Goal: Share content: Share content

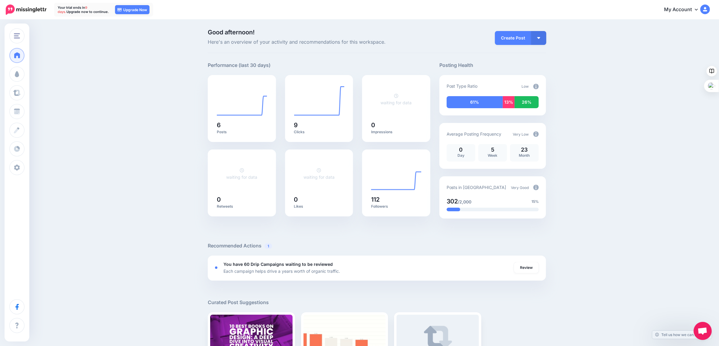
click at [538, 134] on img at bounding box center [535, 134] width 5 height 5
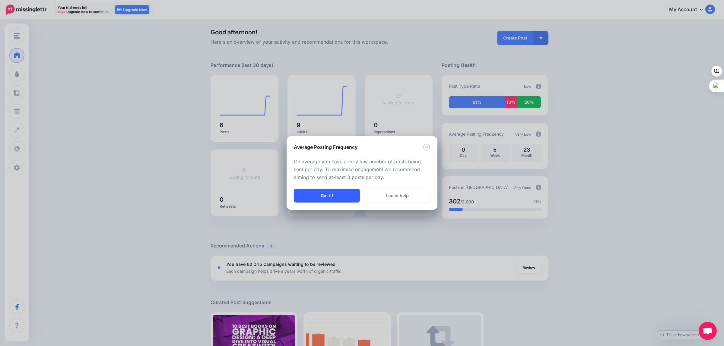
click at [326, 196] on button "Got it!" at bounding box center [327, 196] width 66 height 14
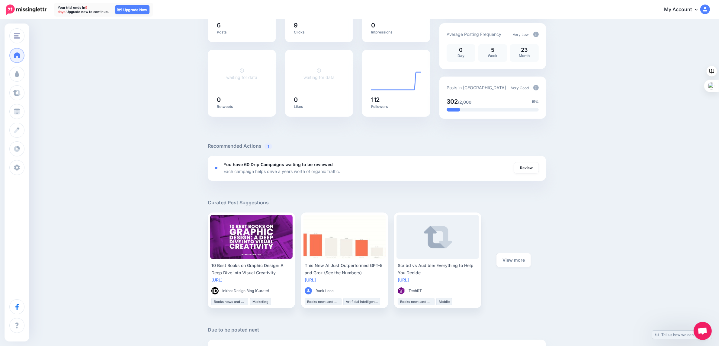
scroll to position [113, 0]
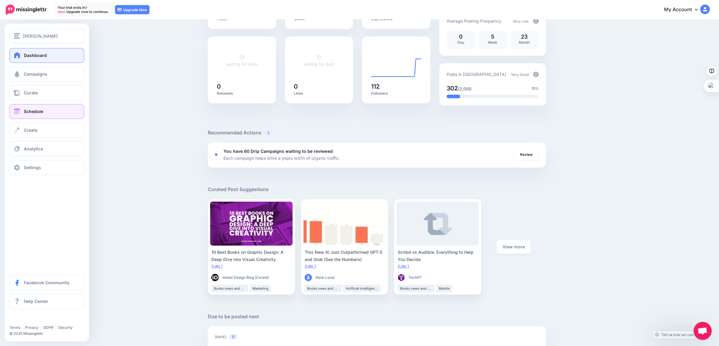
click at [26, 112] on span "Schedule" at bounding box center [33, 111] width 19 height 5
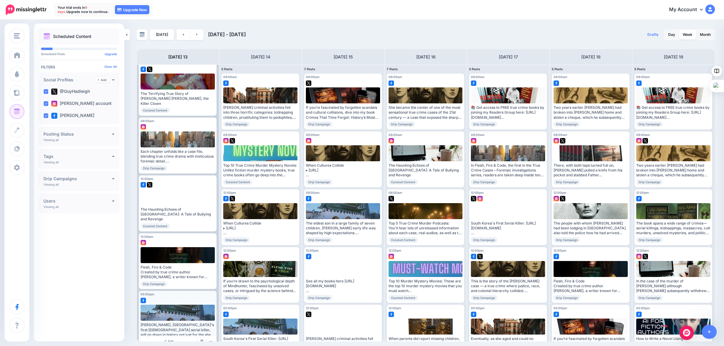
scroll to position [18, 0]
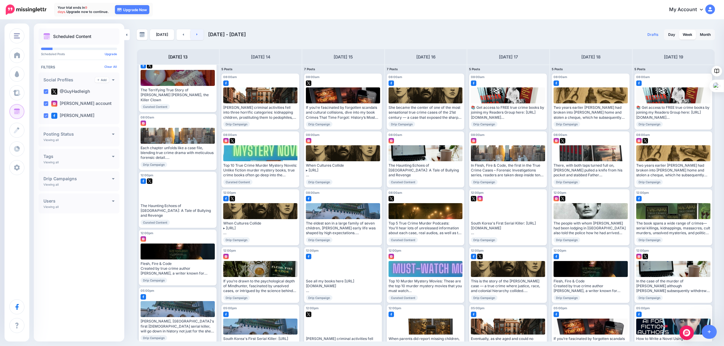
click at [193, 33] on link at bounding box center [197, 34] width 14 height 11
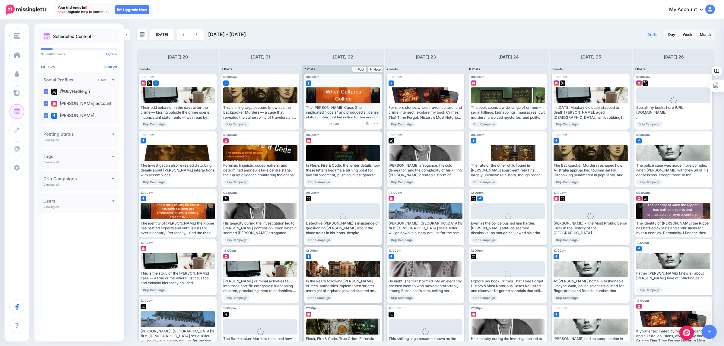
click at [331, 96] on div at bounding box center [343, 96] width 75 height 16
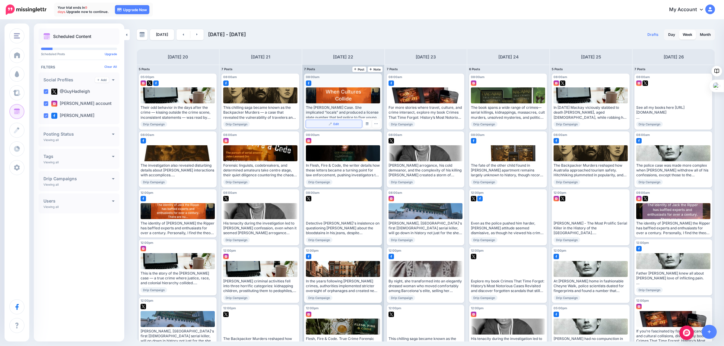
click at [337, 124] on span "Edit" at bounding box center [336, 124] width 6 height 3
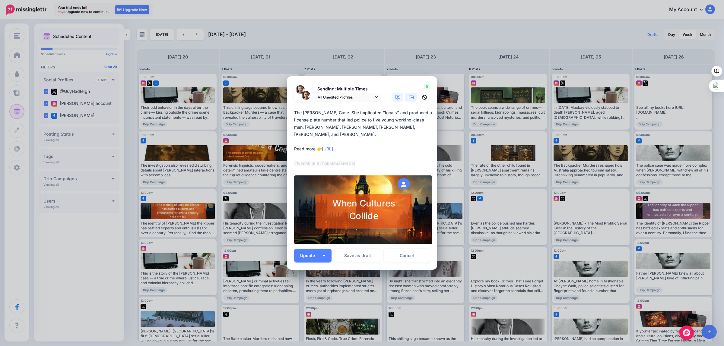
click at [411, 96] on icon at bounding box center [411, 98] width 5 height 4
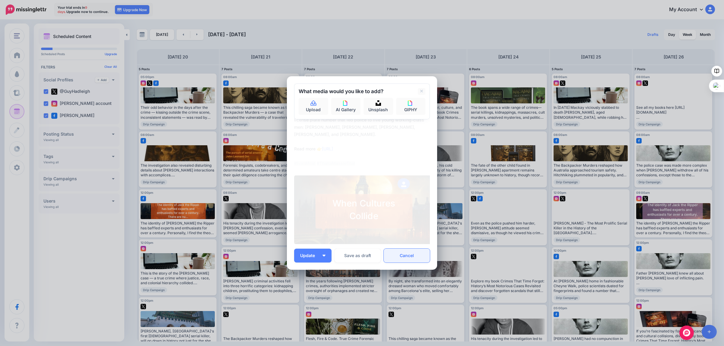
click at [410, 257] on link "Cancel" at bounding box center [407, 256] width 46 height 14
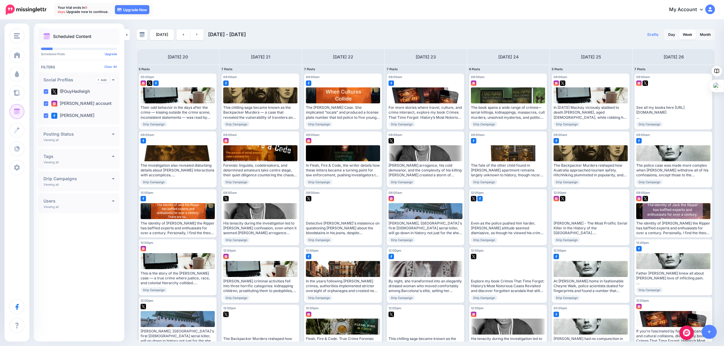
scroll to position [0, 0]
click at [702, 8] on icon at bounding box center [701, 9] width 3 height 5
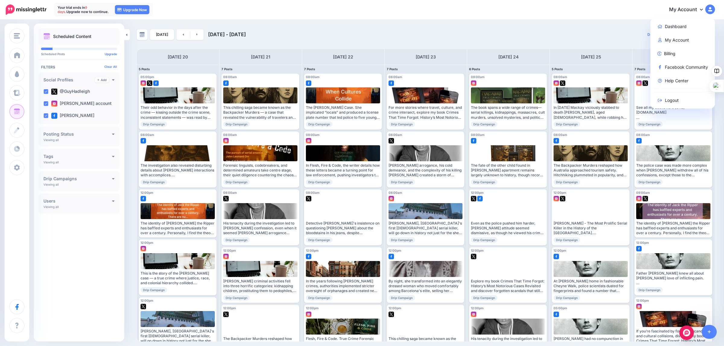
click at [711, 8] on img at bounding box center [711, 10] width 10 height 10
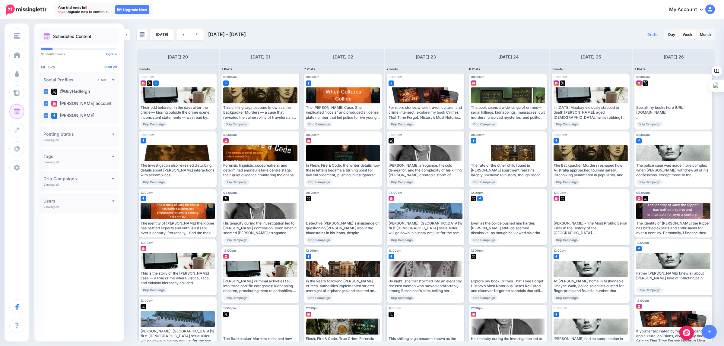
click at [711, 8] on img at bounding box center [711, 10] width 10 height 10
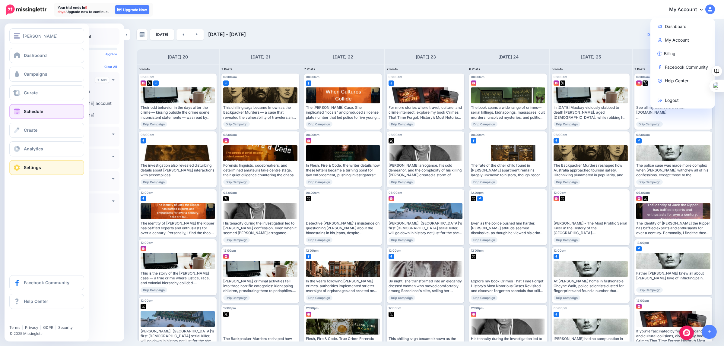
click at [22, 167] on link "Settings" at bounding box center [46, 167] width 75 height 15
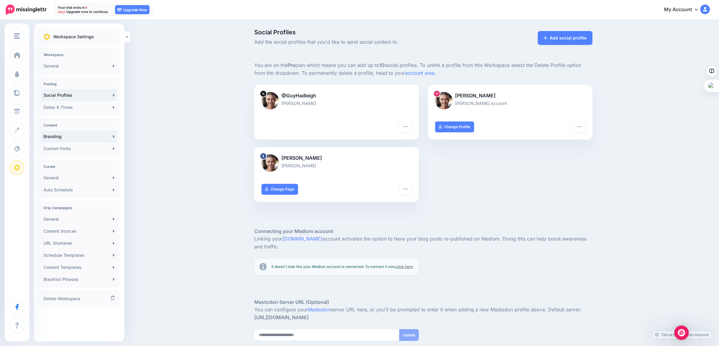
click at [70, 136] on link "Branding" at bounding box center [79, 137] width 76 height 12
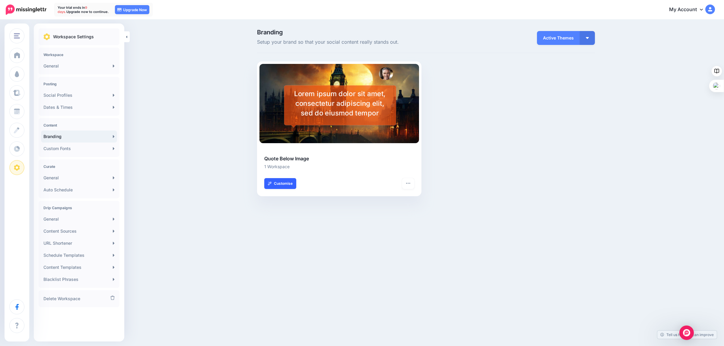
click at [275, 182] on link "Customise" at bounding box center [280, 183] width 32 height 11
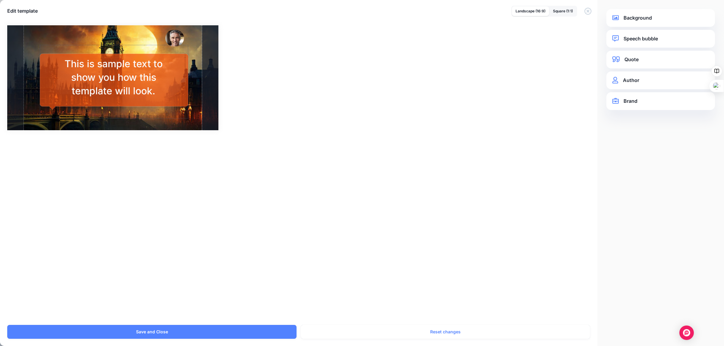
click at [175, 72] on div "Combined-Shape Created with Sketch." at bounding box center [114, 82] width 148 height 74
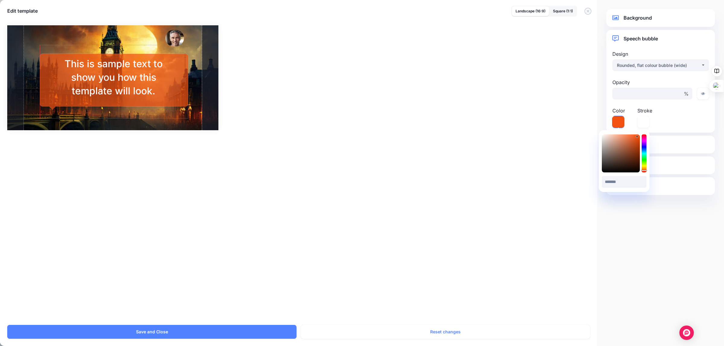
click at [618, 119] on icon at bounding box center [619, 122] width 12 height 12
type input "*******"
click at [604, 171] on div at bounding box center [621, 154] width 38 height 38
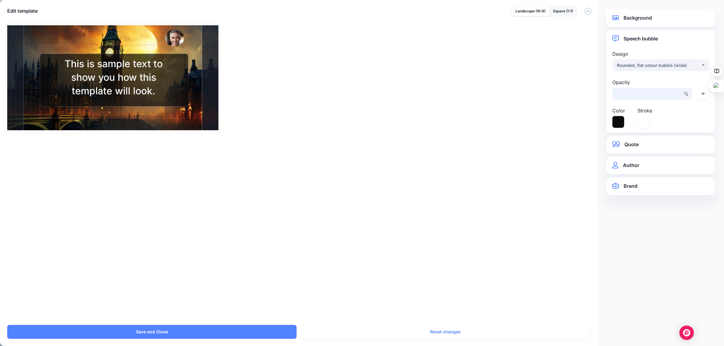
click at [675, 96] on input "**" at bounding box center [647, 94] width 68 height 12
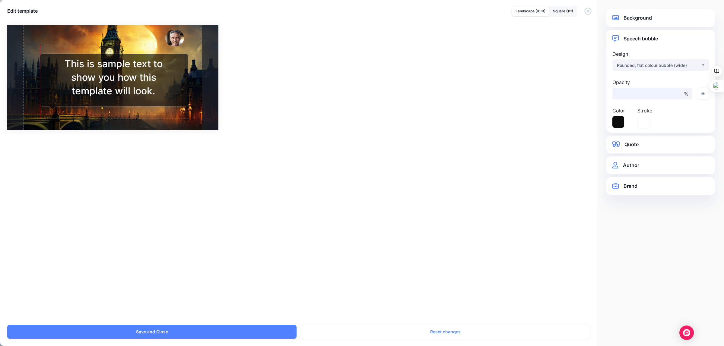
click at [675, 96] on input "**" at bounding box center [647, 94] width 68 height 12
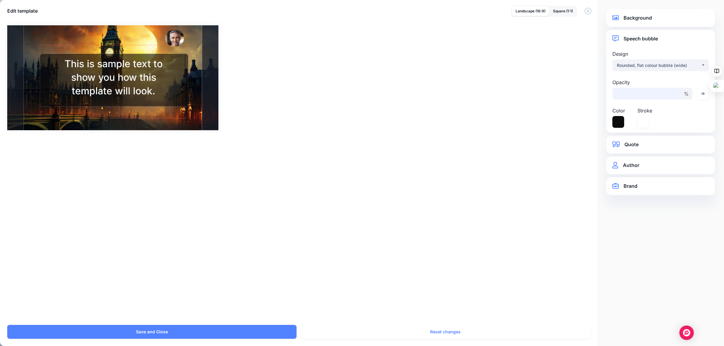
click at [675, 96] on input "**" at bounding box center [647, 94] width 68 height 12
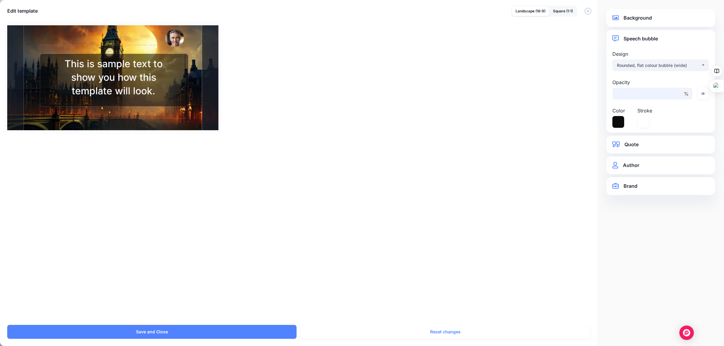
click at [675, 96] on input "**" at bounding box center [647, 94] width 68 height 12
type input "**"
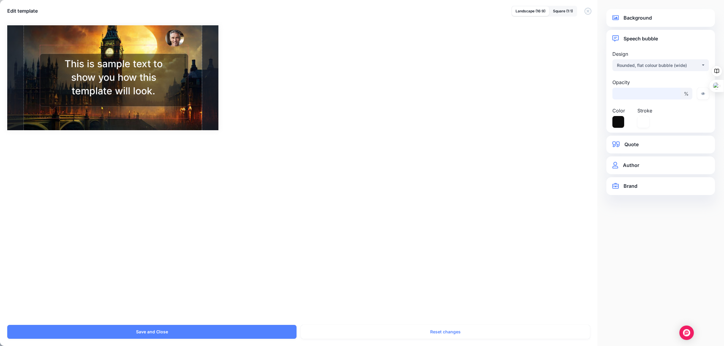
click at [675, 96] on input "**" at bounding box center [647, 94] width 68 height 12
click at [634, 142] on link "Quote" at bounding box center [661, 145] width 97 height 8
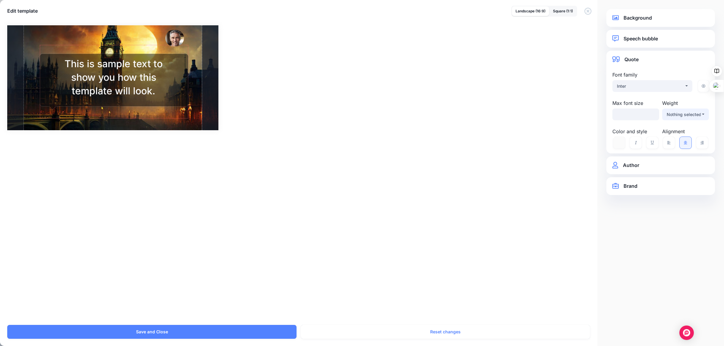
click at [692, 114] on div "Nothing selected" at bounding box center [684, 114] width 34 height 7
click at [673, 195] on span "Semi Bold" at bounding box center [679, 197] width 20 height 7
click at [691, 116] on div "Semi Bold" at bounding box center [684, 114] width 34 height 7
click at [672, 209] on span "Bold" at bounding box center [673, 211] width 9 height 7
select select "***"
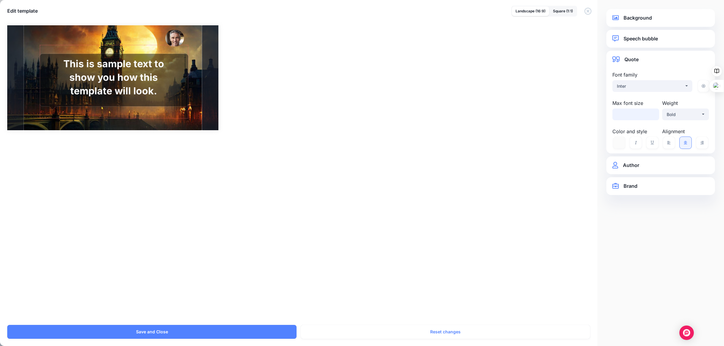
click at [652, 112] on input "***" at bounding box center [636, 115] width 47 height 12
click at [639, 115] on input "***" at bounding box center [636, 115] width 47 height 12
click at [642, 37] on link "Speech bubble" at bounding box center [661, 39] width 97 height 8
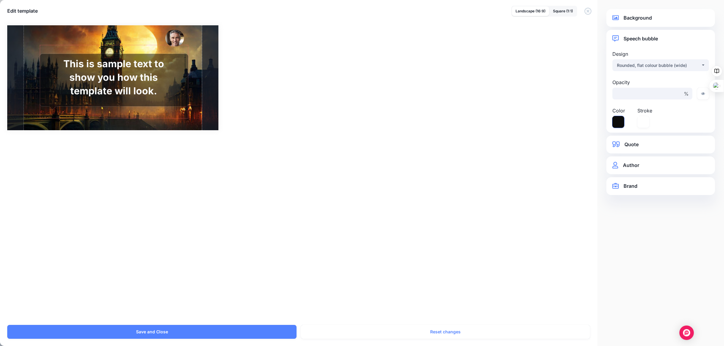
click at [619, 121] on icon at bounding box center [619, 122] width 12 height 12
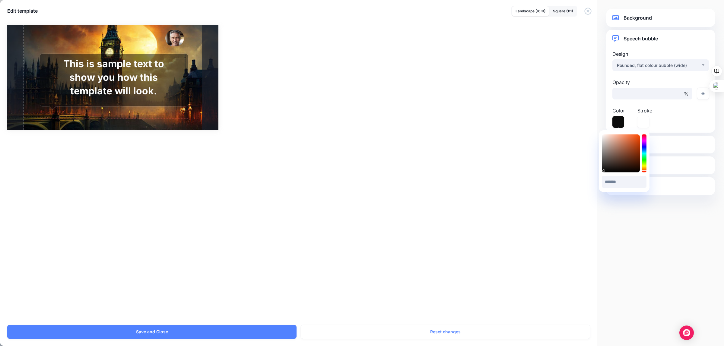
type input "*******"
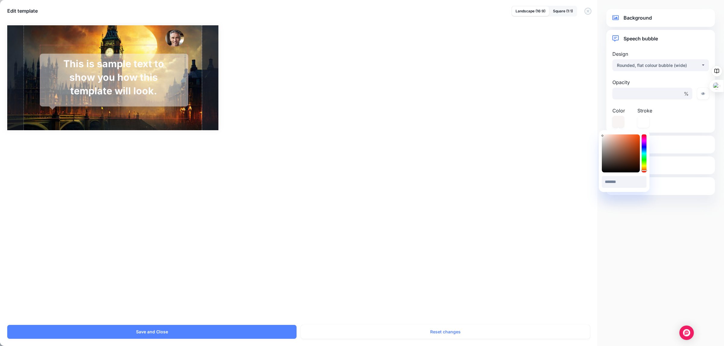
click at [603, 136] on div at bounding box center [621, 154] width 38 height 38
click at [637, 41] on link "Speech bubble" at bounding box center [661, 39] width 97 height 8
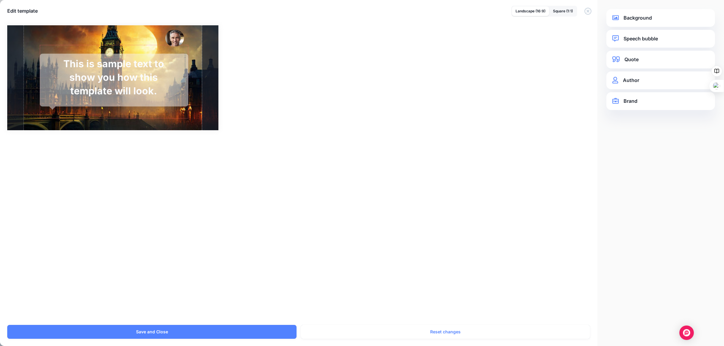
click at [633, 37] on link "Speech bubble" at bounding box center [661, 39] width 97 height 8
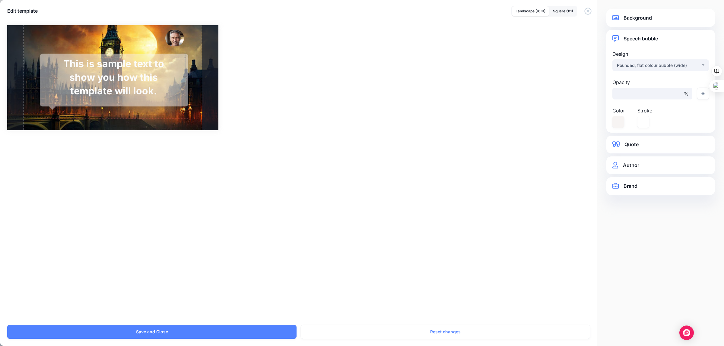
click at [617, 112] on label "Color" at bounding box center [624, 110] width 22 height 7
click at [620, 120] on icon at bounding box center [619, 122] width 12 height 12
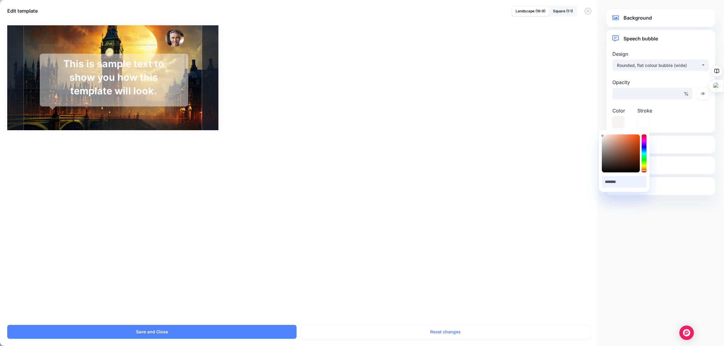
drag, startPoint x: 626, startPoint y: 183, endPoint x: 610, endPoint y: 180, distance: 15.9
click at [610, 180] on input "*******" at bounding box center [624, 182] width 45 height 12
type input "*****"
click at [631, 20] on link "Background" at bounding box center [661, 18] width 97 height 8
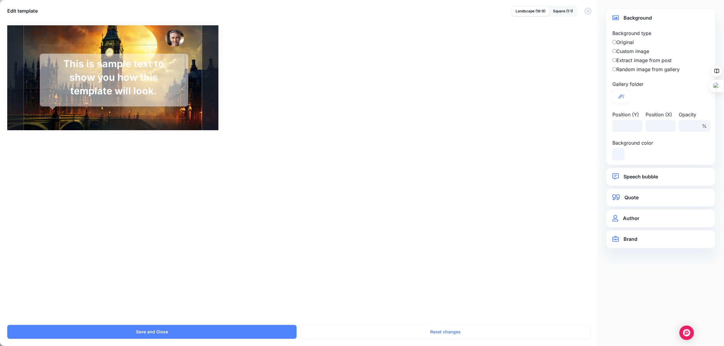
click at [647, 199] on link "Quote" at bounding box center [661, 198] width 97 height 8
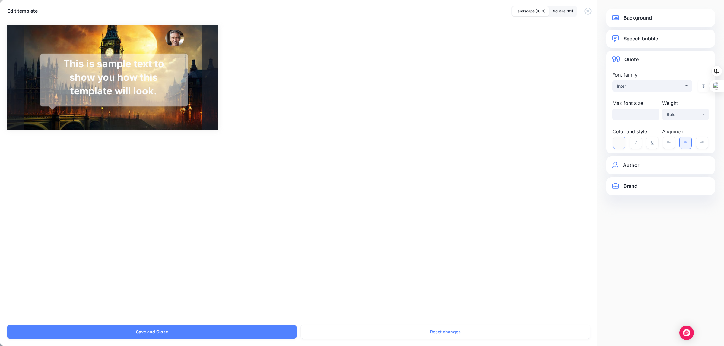
click at [618, 142] on icon at bounding box center [620, 143] width 12 height 12
type input "*******"
click at [603, 193] on div at bounding box center [621, 174] width 38 height 38
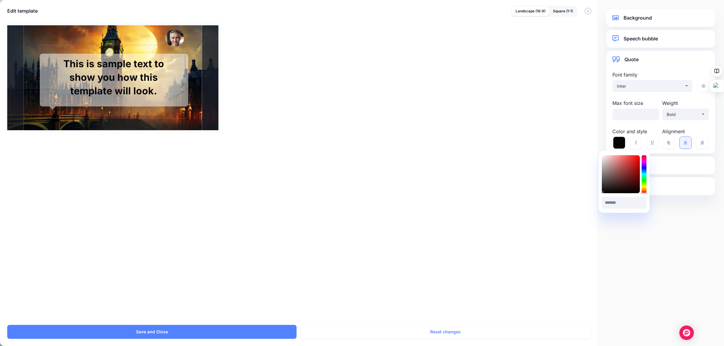
click at [522, 148] on div "Combined-Shape Created with Sketch. Alan Richardson Guy Hadleigh" at bounding box center [362, 171] width 724 height 307
click at [323, 175] on div "Combined-Shape Created with Sketch. Alan Richardson Guy Hadleigh" at bounding box center [362, 171] width 724 height 307
click at [177, 91] on div "Combined-Shape Created with Sketch." at bounding box center [114, 82] width 148 height 74
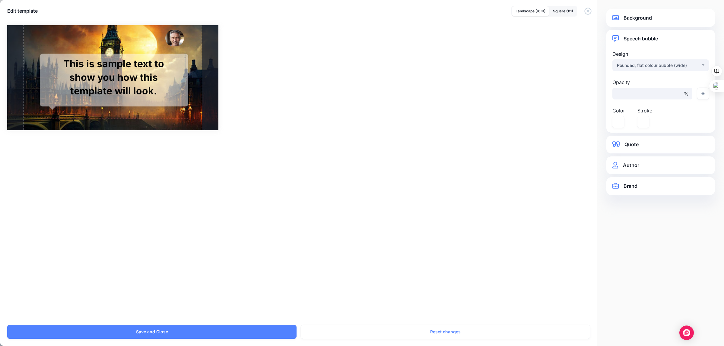
click at [617, 112] on label "Color" at bounding box center [624, 110] width 22 height 7
click at [619, 110] on label "Color" at bounding box center [624, 110] width 22 height 7
click at [643, 111] on label "Stroke" at bounding box center [649, 110] width 22 height 7
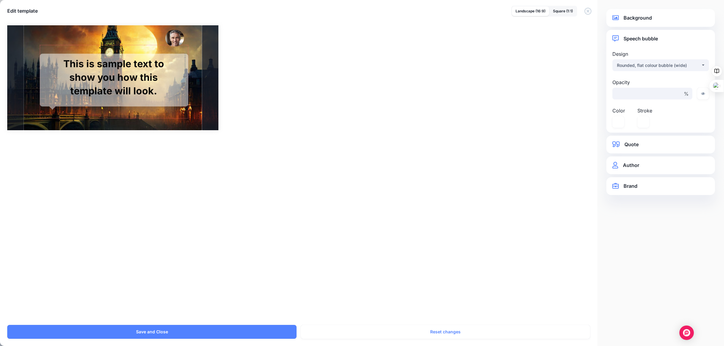
click at [643, 111] on label "Stroke" at bounding box center [649, 110] width 22 height 7
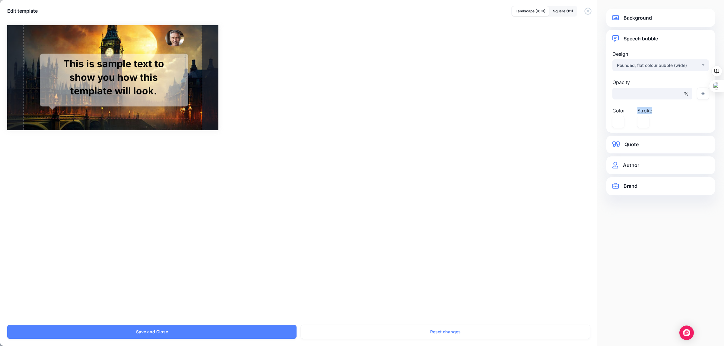
click at [643, 111] on label "Stroke" at bounding box center [649, 110] width 22 height 7
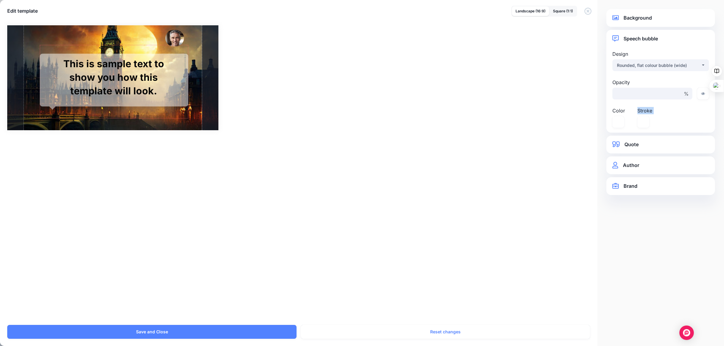
click at [643, 111] on label "Stroke" at bounding box center [649, 110] width 22 height 7
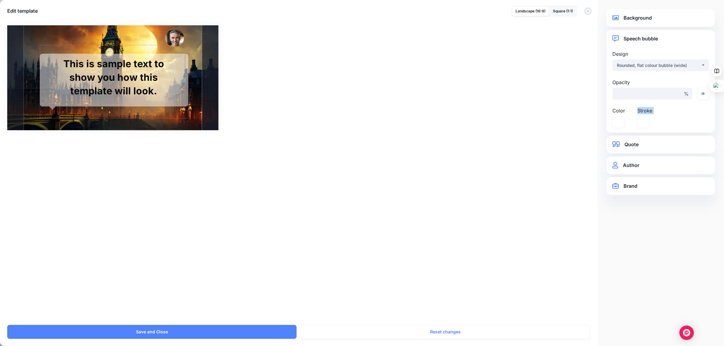
click at [643, 111] on label "Stroke" at bounding box center [649, 110] width 22 height 7
click at [622, 110] on label "Color" at bounding box center [624, 110] width 22 height 7
click at [619, 110] on label "Color" at bounding box center [624, 110] width 22 height 7
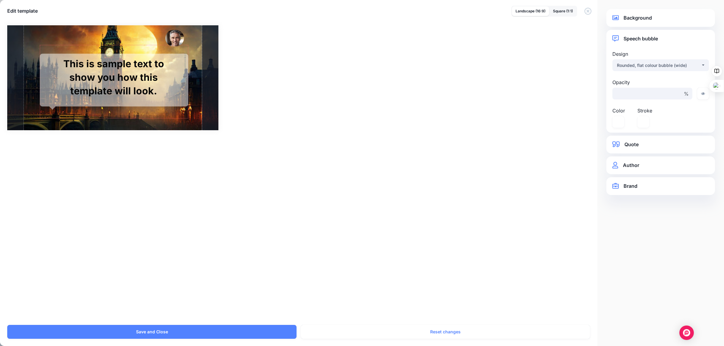
click at [180, 94] on div "Combined-Shape Created with Sketch." at bounding box center [114, 82] width 148 height 74
click at [643, 112] on label "Stroke" at bounding box center [649, 110] width 22 height 7
click at [642, 120] on icon at bounding box center [644, 122] width 12 height 12
click at [641, 142] on div at bounding box center [640, 154] width 38 height 38
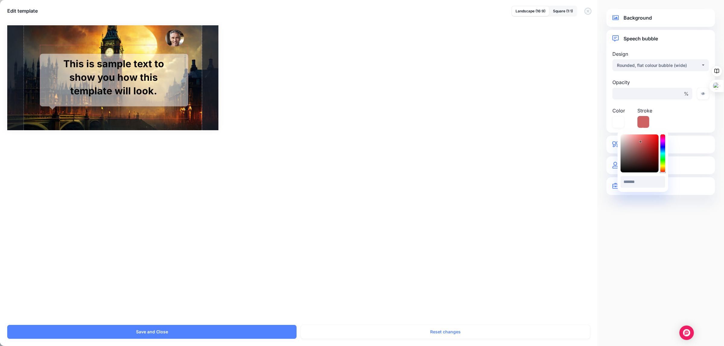
click at [649, 145] on div at bounding box center [640, 154] width 38 height 38
drag, startPoint x: 649, startPoint y: 145, endPoint x: 654, endPoint y: 147, distance: 5.2
click at [654, 147] on icon at bounding box center [654, 147] width 2 height 2
type input "*******"
click at [622, 135] on div at bounding box center [640, 154] width 38 height 38
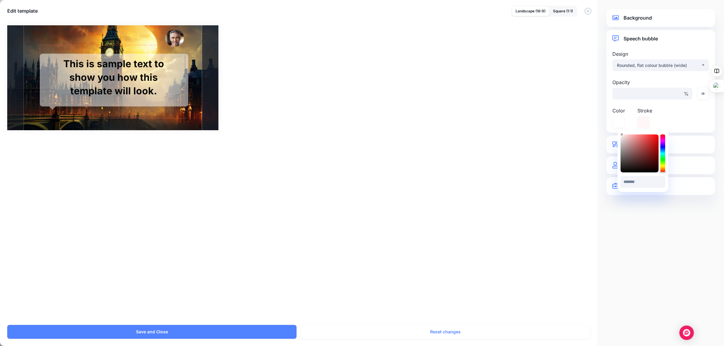
click at [616, 110] on label "Color" at bounding box center [624, 110] width 22 height 7
click at [673, 94] on input "**" at bounding box center [647, 94] width 68 height 12
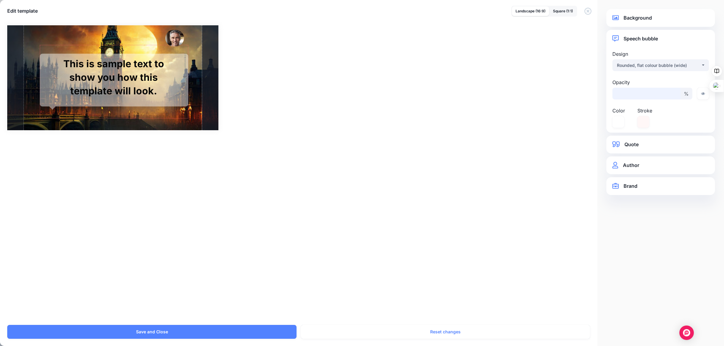
click at [673, 94] on input "**" at bounding box center [647, 94] width 68 height 12
click at [674, 94] on input "**" at bounding box center [647, 94] width 68 height 12
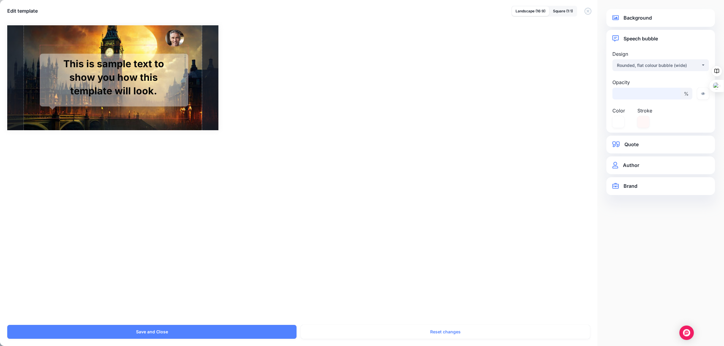
click at [674, 94] on input "**" at bounding box center [647, 94] width 68 height 12
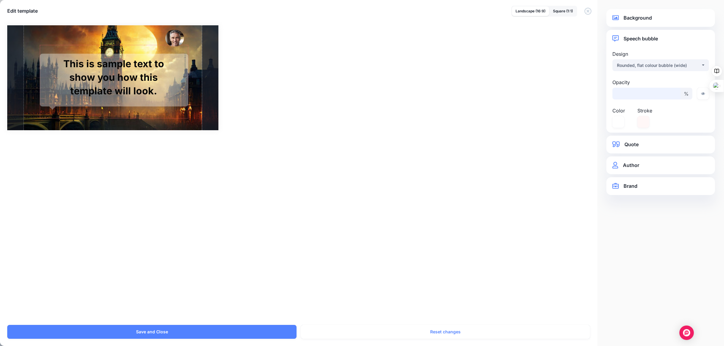
click at [674, 94] on input "**" at bounding box center [647, 94] width 68 height 12
click at [528, 11] on link "Landscape (16:9)" at bounding box center [530, 11] width 37 height 10
type input "**"
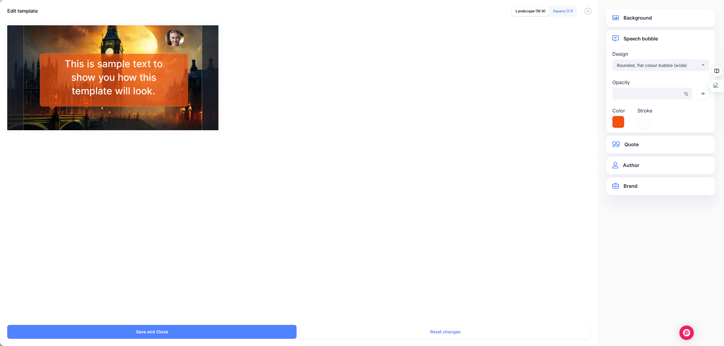
click at [557, 10] on link "Square (1:1)" at bounding box center [563, 11] width 27 height 10
select select "*"
type input "**"
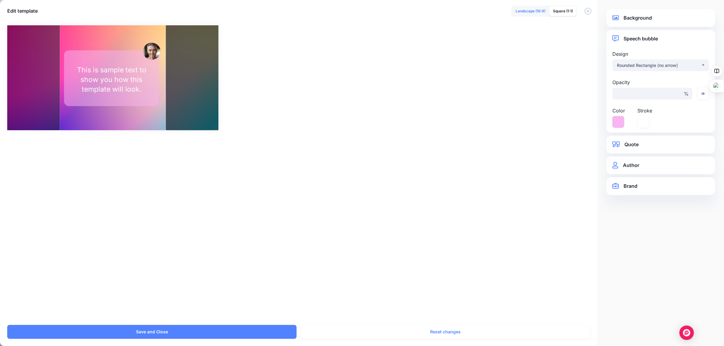
click at [522, 13] on link "Landscape (16:9)" at bounding box center [530, 11] width 37 height 10
select select "*"
type input "**"
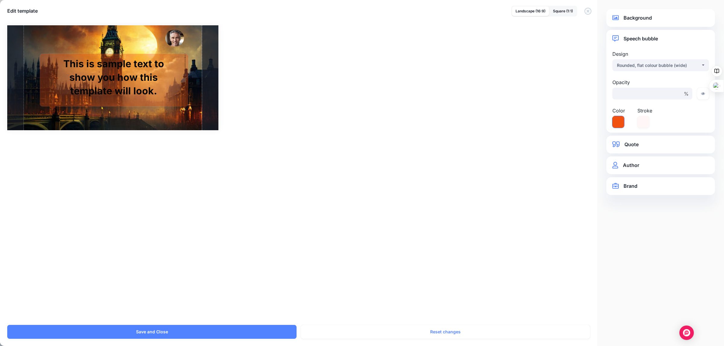
click at [616, 123] on icon at bounding box center [619, 122] width 12 height 12
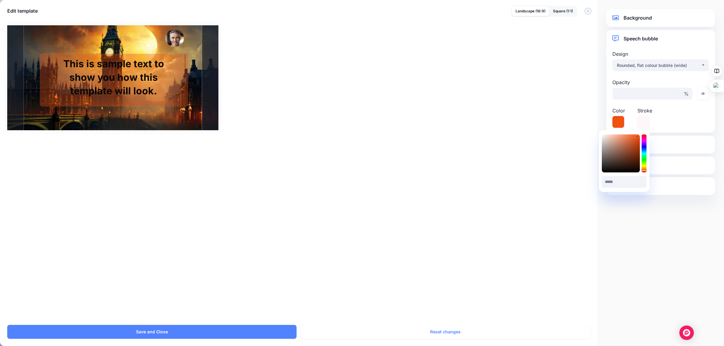
click at [604, 136] on div at bounding box center [621, 154] width 38 height 38
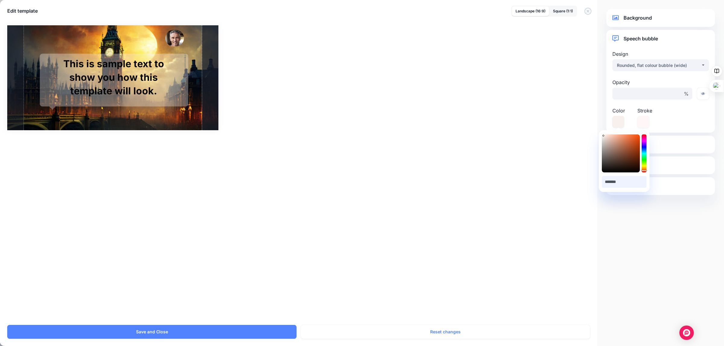
drag, startPoint x: 624, startPoint y: 180, endPoint x: 607, endPoint y: 180, distance: 16.9
click at [607, 180] on input "*******" at bounding box center [624, 182] width 45 height 12
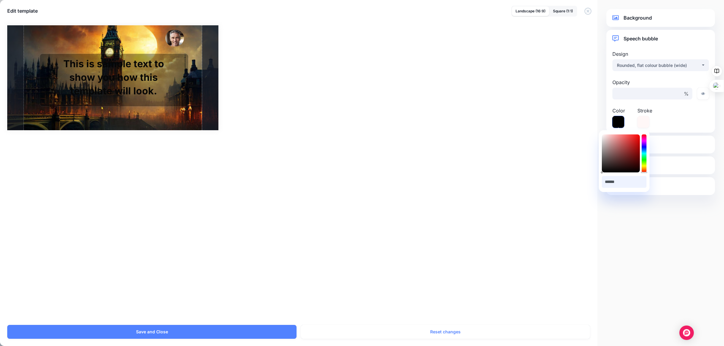
type input "******"
click at [621, 118] on icon at bounding box center [619, 122] width 12 height 12
type input "*******"
click at [603, 135] on div at bounding box center [621, 154] width 38 height 38
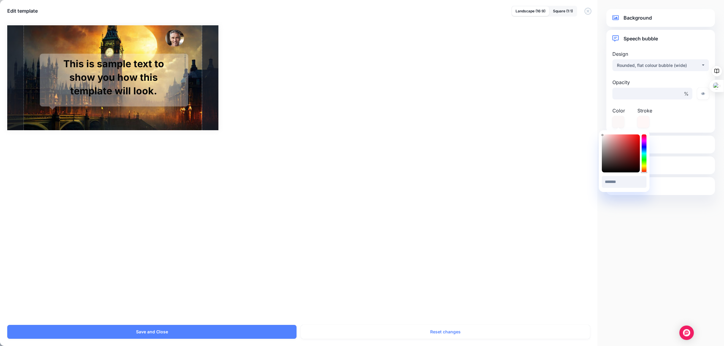
click at [543, 130] on div "Combined-Shape Created with Sketch. Alan Richardson Guy Hadleigh" at bounding box center [362, 171] width 724 height 307
click at [618, 120] on icon at bounding box center [619, 122] width 12 height 12
drag, startPoint x: 622, startPoint y: 181, endPoint x: 610, endPoint y: 182, distance: 12.1
click at [610, 182] on input "*******" at bounding box center [624, 182] width 45 height 12
type input "*****"
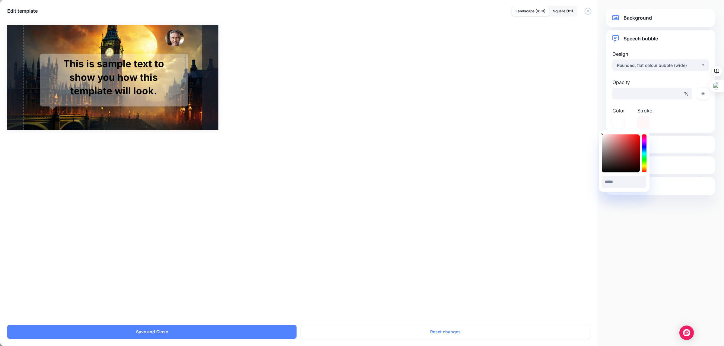
click at [530, 208] on div "Combined-Shape Created with Sketch. Alan Richardson Guy Hadleigh" at bounding box center [362, 171] width 724 height 307
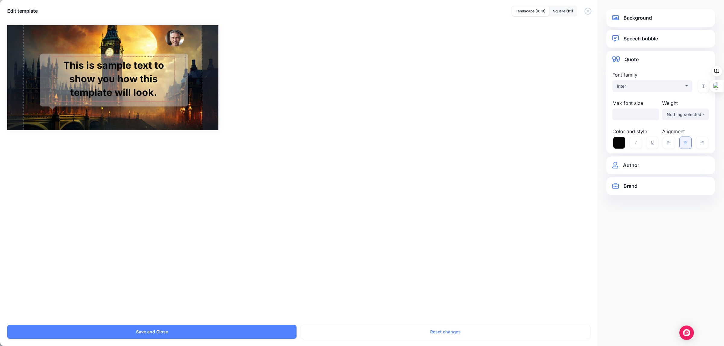
click at [133, 81] on div "This is sample text to show you how this template will look." at bounding box center [114, 79] width 122 height 40
click at [337, 114] on div "Combined-Shape Created with Sketch. Alan Richardson Guy Hadleigh / ****" at bounding box center [362, 77] width 710 height 105
click at [618, 138] on icon at bounding box center [620, 143] width 12 height 12
click at [645, 192] on div at bounding box center [644, 174] width 5 height 38
click at [633, 86] on div "Inter" at bounding box center [650, 86] width 67 height 7
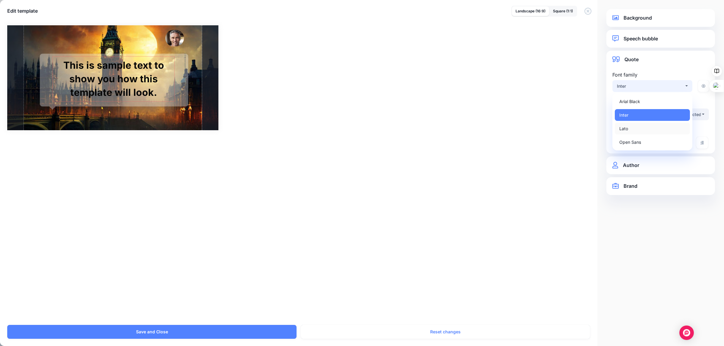
click at [623, 126] on span "Lato" at bounding box center [624, 128] width 9 height 7
select select "***"
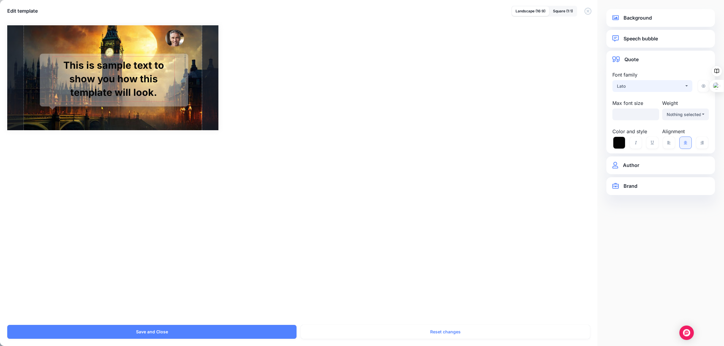
select select "***"
click at [629, 88] on div "Lato" at bounding box center [650, 86] width 67 height 7
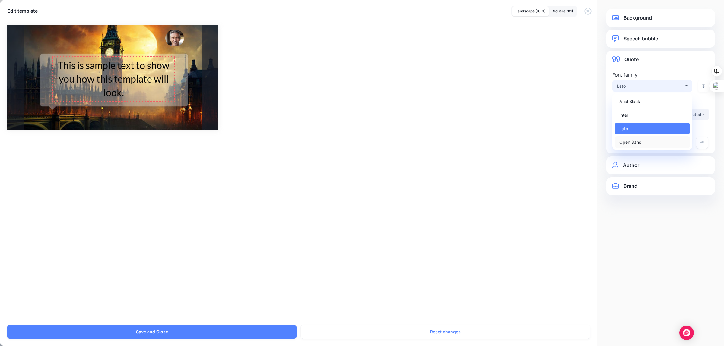
click at [622, 141] on span "Open Sans" at bounding box center [631, 142] width 22 height 7
select select "***"
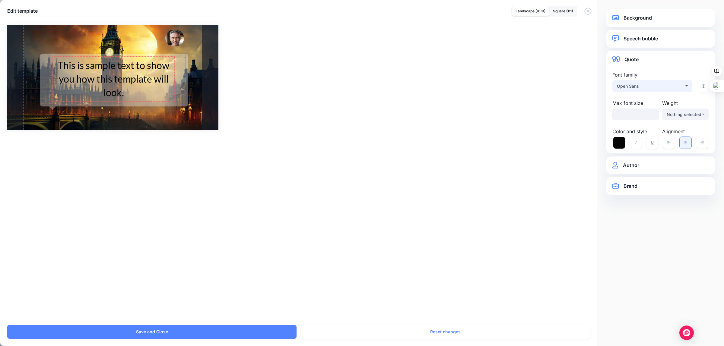
select select "***"
click at [634, 114] on input "***" at bounding box center [636, 115] width 47 height 12
click at [630, 86] on div "Open Sans" at bounding box center [650, 86] width 67 height 7
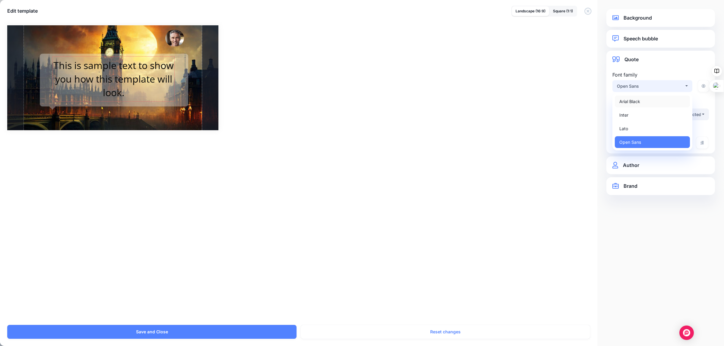
click at [624, 102] on span "Arial Black" at bounding box center [630, 101] width 21 height 7
select select "****"
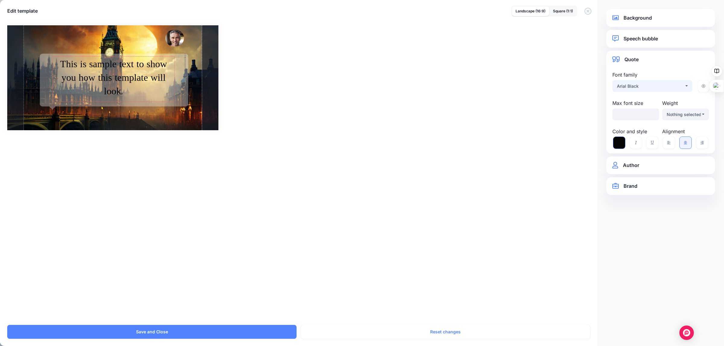
click at [619, 142] on icon at bounding box center [620, 143] width 12 height 12
click at [638, 156] on div at bounding box center [621, 174] width 38 height 38
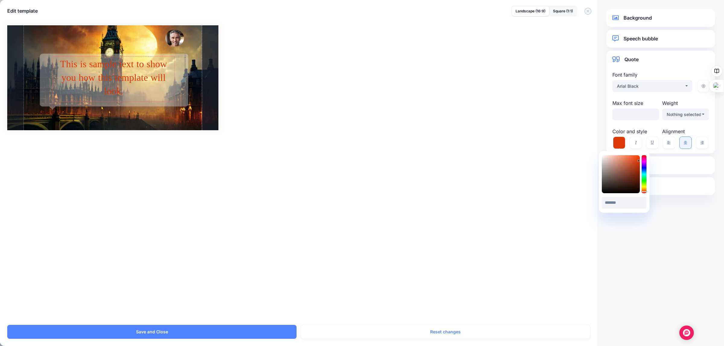
click at [639, 161] on div at bounding box center [621, 174] width 38 height 38
click at [638, 164] on div at bounding box center [621, 174] width 38 height 38
type input "*******"
click at [637, 167] on div at bounding box center [621, 174] width 38 height 38
click at [637, 167] on icon at bounding box center [637, 167] width 2 height 2
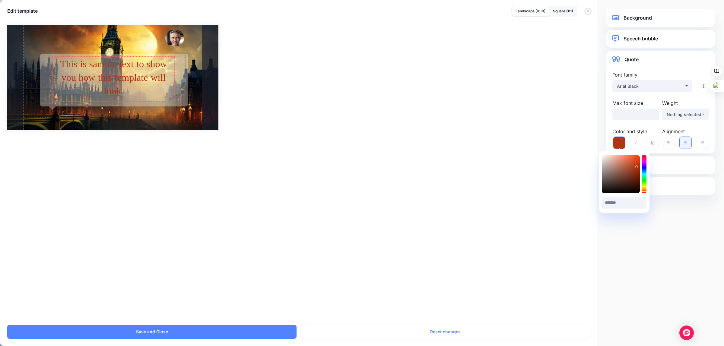
click at [619, 142] on icon at bounding box center [620, 143] width 12 height 12
click at [639, 192] on div at bounding box center [621, 174] width 38 height 38
drag, startPoint x: 628, startPoint y: 206, endPoint x: 610, endPoint y: 202, distance: 18.2
click at [609, 202] on input "*******" at bounding box center [624, 203] width 45 height 12
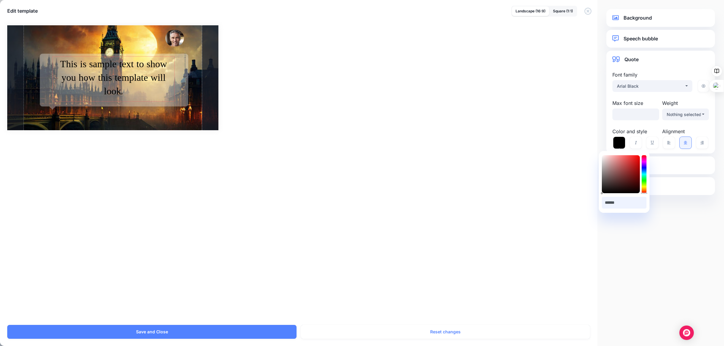
type input "******"
click at [508, 183] on div "Combined-Shape Created with Sketch. Alan Richardson Guy Hadleigh" at bounding box center [362, 171] width 724 height 307
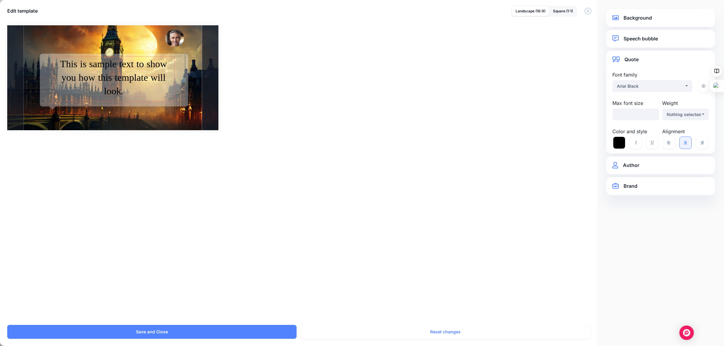
click at [404, 198] on div "Combined-Shape Created with Sketch. Alan Richardson Guy Hadleigh" at bounding box center [362, 171] width 724 height 307
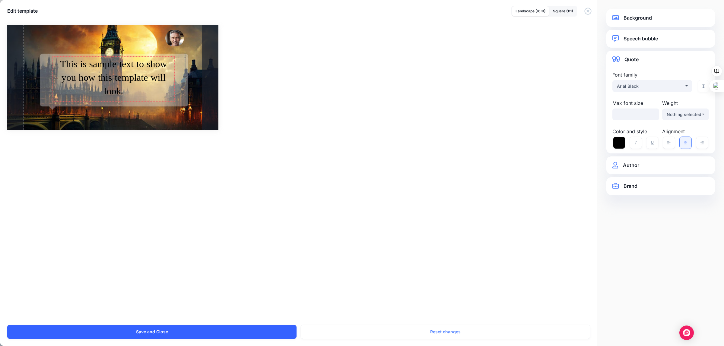
click at [158, 330] on button "Save and Close" at bounding box center [151, 332] width 289 height 14
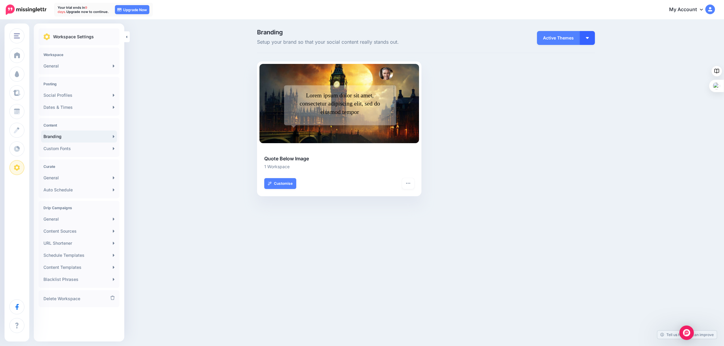
click at [590, 36] on button "button" at bounding box center [587, 38] width 15 height 14
click at [556, 131] on div "Combined-Shape Created with Sketch. Alan Richardson Guy Hadleigh Lorem ipsum do…" at bounding box center [426, 133] width 347 height 142
click at [551, 38] on span "Active Themes" at bounding box center [558, 38] width 43 height 14
click at [406, 183] on icon "button" at bounding box center [408, 183] width 5 height 5
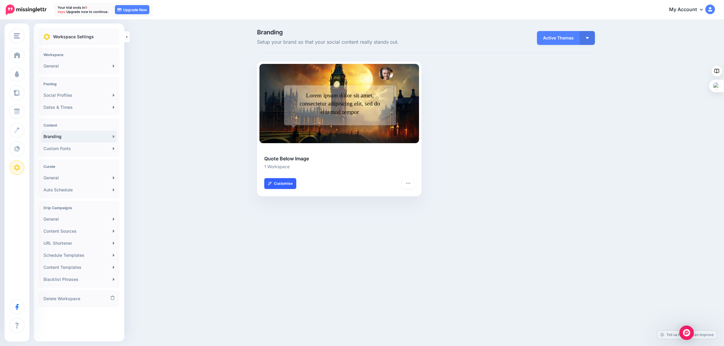
click at [287, 181] on link "Customise" at bounding box center [280, 183] width 32 height 11
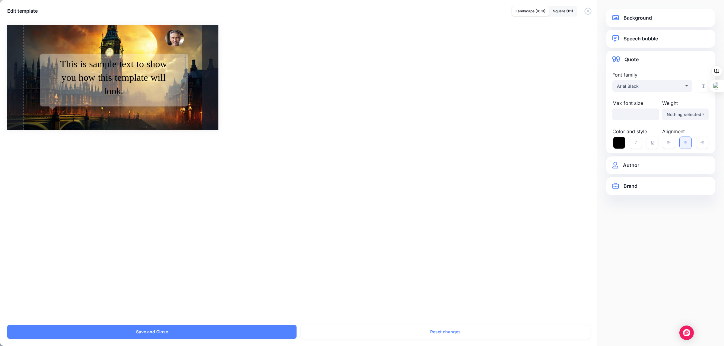
click at [635, 18] on link "Background" at bounding box center [661, 18] width 97 height 8
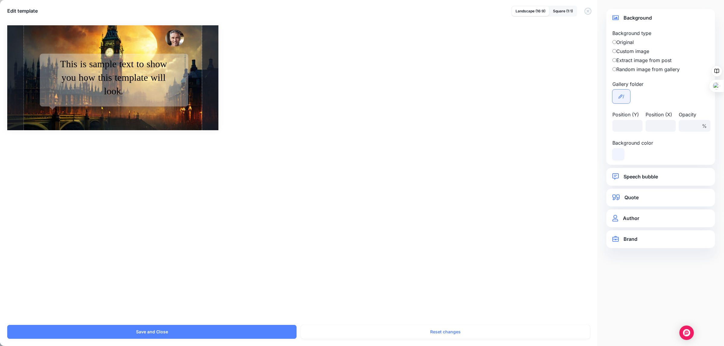
click at [620, 95] on icon at bounding box center [621, 96] width 4 height 4
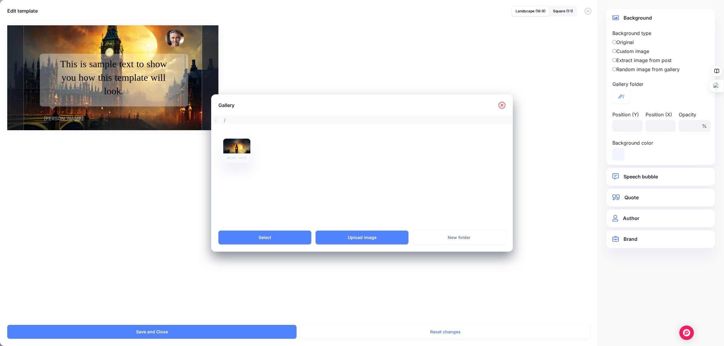
click at [499, 104] on icon at bounding box center [502, 105] width 7 height 7
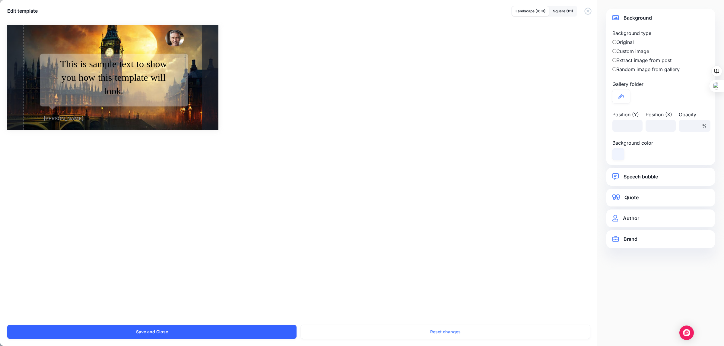
click at [163, 332] on button "Save and Close" at bounding box center [151, 332] width 289 height 14
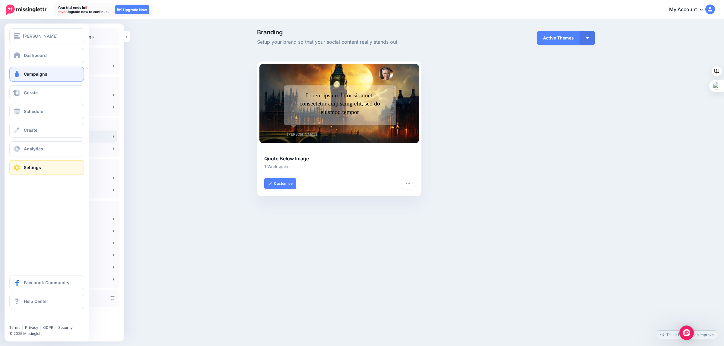
click at [30, 73] on span "Campaigns" at bounding box center [36, 74] width 24 height 5
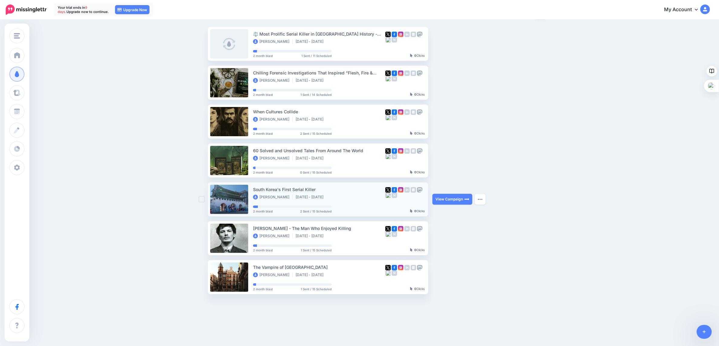
scroll to position [61, 0]
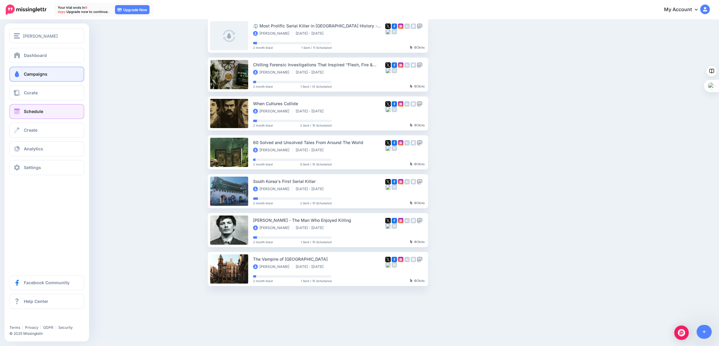
click at [30, 111] on span "Schedule" at bounding box center [33, 111] width 19 height 5
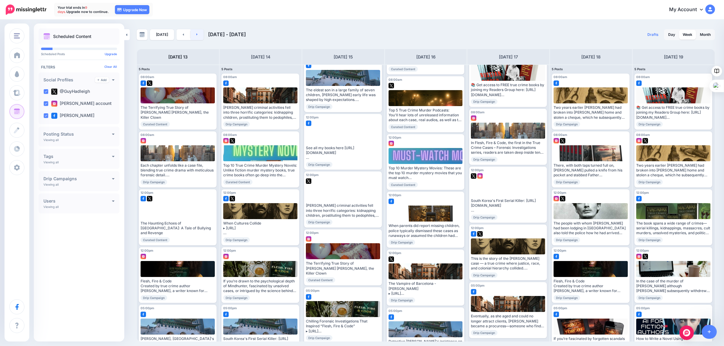
click at [194, 34] on link at bounding box center [197, 34] width 14 height 11
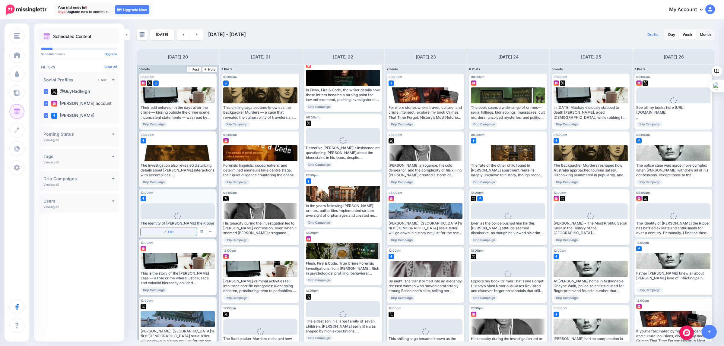
click at [170, 233] on span "Edit" at bounding box center [171, 232] width 6 height 3
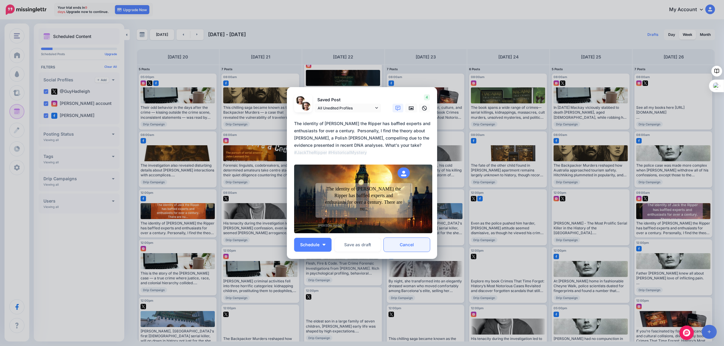
click at [407, 246] on link "Cancel" at bounding box center [407, 245] width 46 height 14
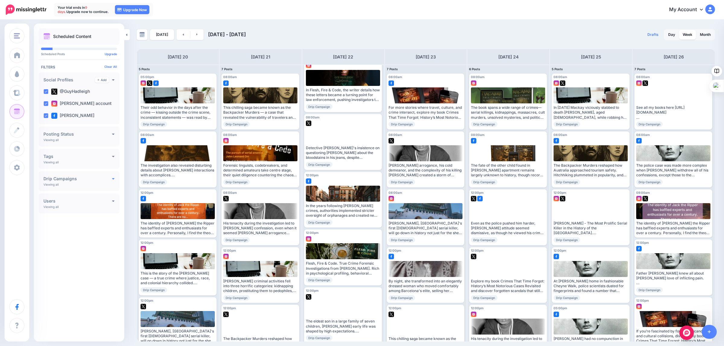
click at [112, 180] on icon at bounding box center [113, 179] width 3 height 4
click at [99, 259] on div "Scheduled Content Scheduled Posts Upgrade Clear All" at bounding box center [79, 182] width 91 height 309
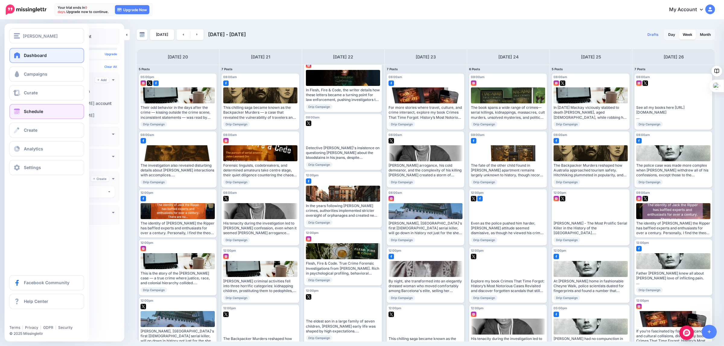
click at [17, 56] on span at bounding box center [17, 55] width 8 height 6
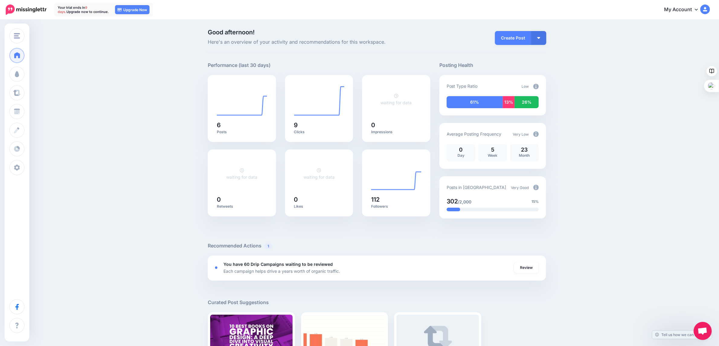
click at [536, 85] on img at bounding box center [535, 86] width 5 height 5
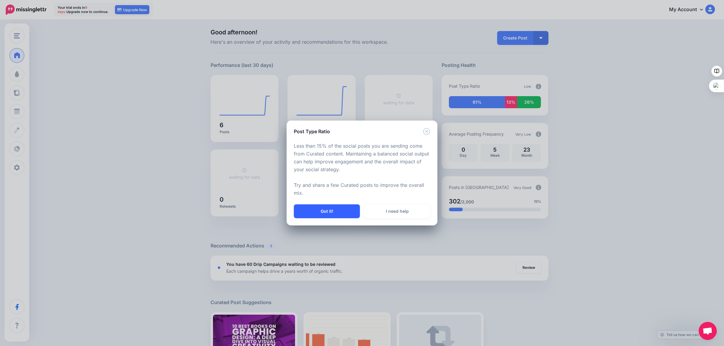
click at [328, 214] on button "Got it!" at bounding box center [327, 212] width 66 height 14
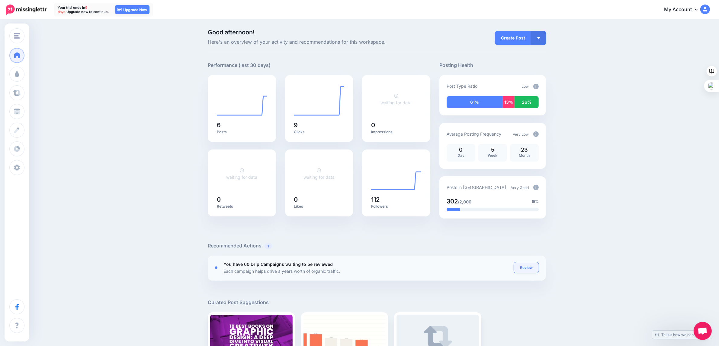
click at [530, 268] on link "Review" at bounding box center [526, 268] width 25 height 11
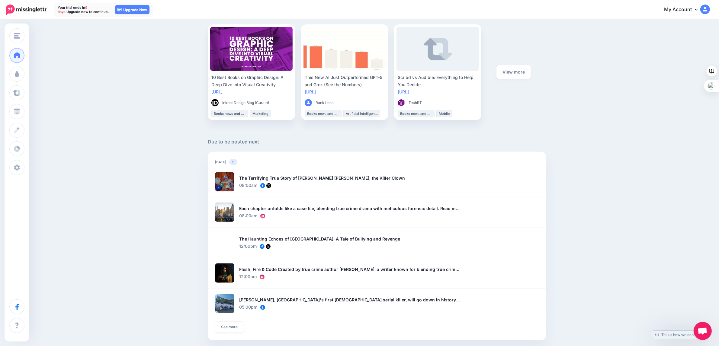
scroll to position [302, 0]
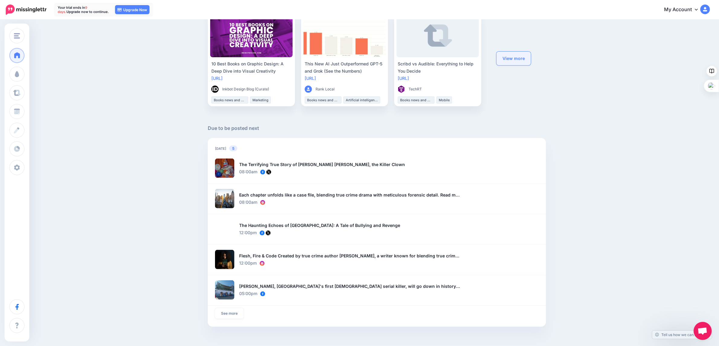
click at [519, 58] on link "View more" at bounding box center [513, 59] width 34 height 14
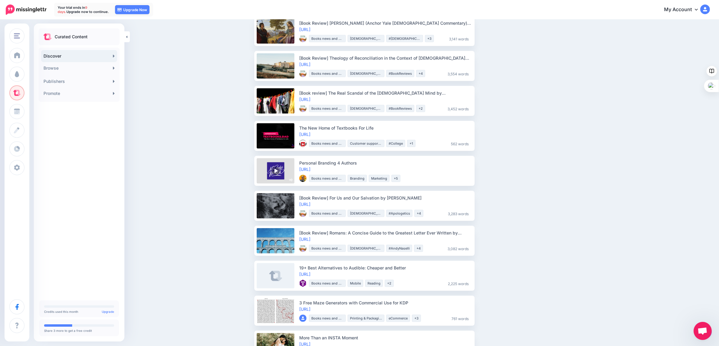
scroll to position [453, 0]
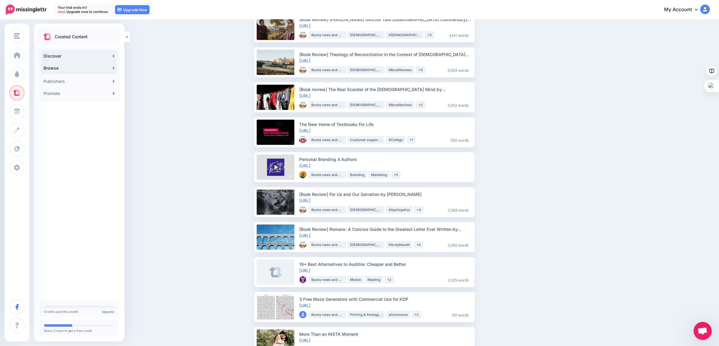
click at [72, 67] on link "Browse" at bounding box center [79, 68] width 76 height 12
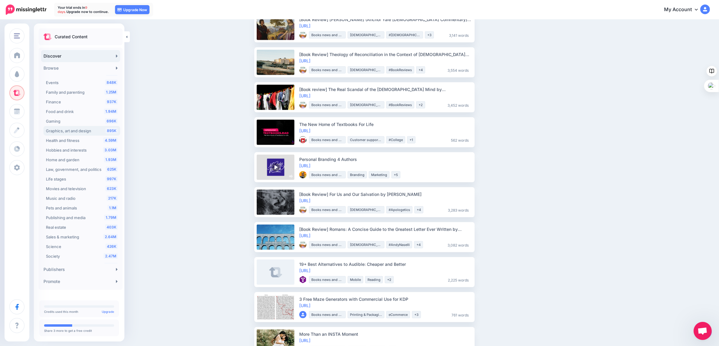
scroll to position [75, 0]
click at [58, 179] on span "Movies and television" at bounding box center [66, 178] width 40 height 5
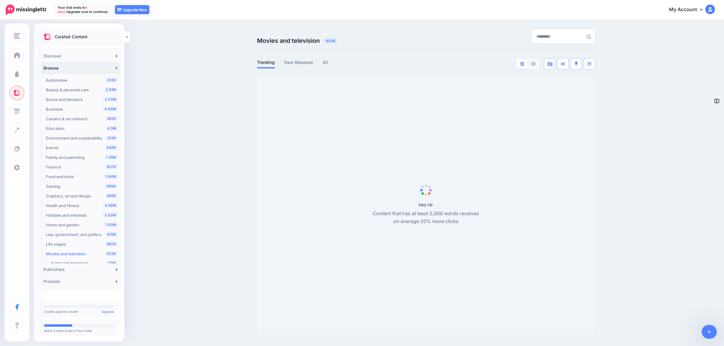
scroll to position [165, 0]
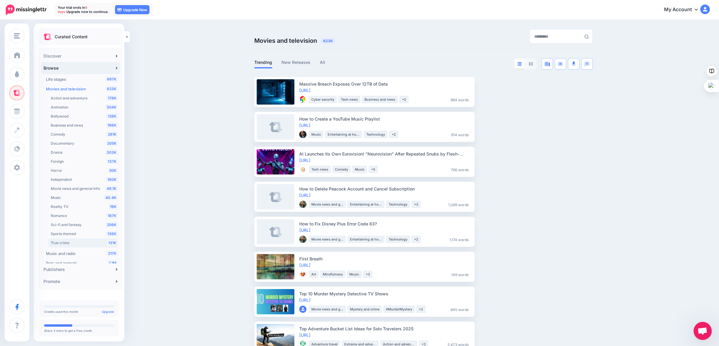
click at [61, 244] on span "True crime" at bounding box center [60, 243] width 19 height 5
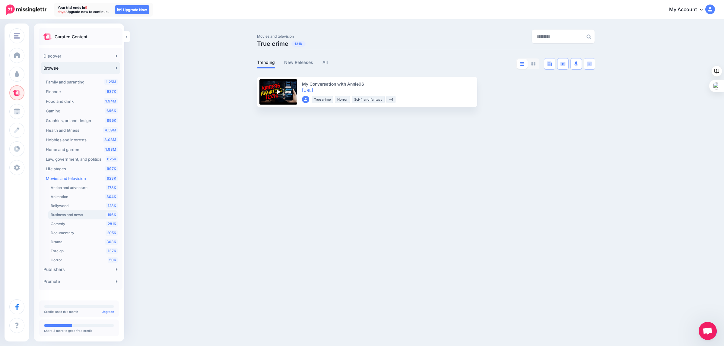
scroll to position [113, 0]
click at [65, 195] on span "Documentary" at bounding box center [63, 195] width 24 height 5
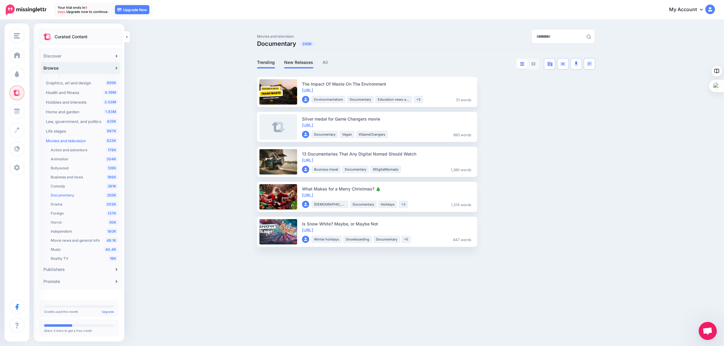
click at [290, 62] on link "New Releases" at bounding box center [298, 62] width 29 height 7
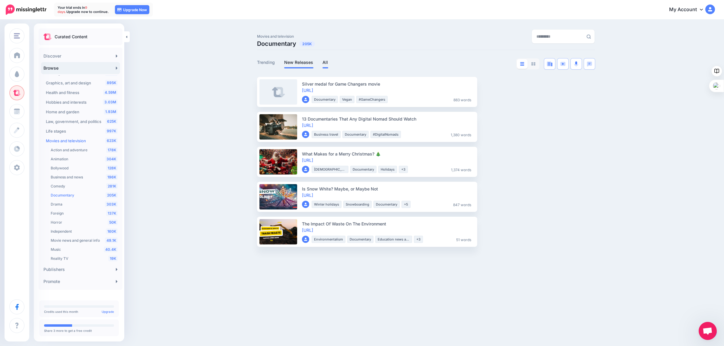
click at [323, 62] on link "All" at bounding box center [326, 62] width 6 height 7
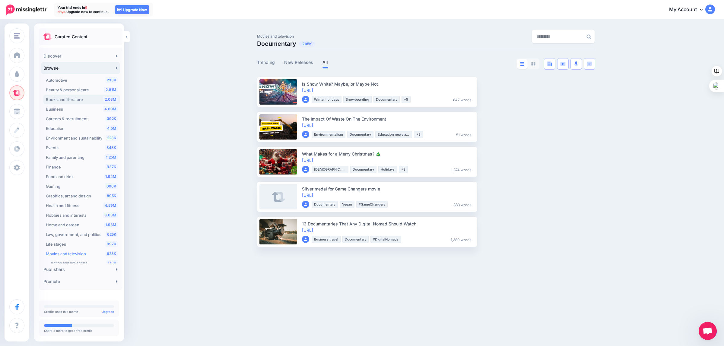
click at [69, 99] on span "Books and literature" at bounding box center [64, 99] width 37 height 5
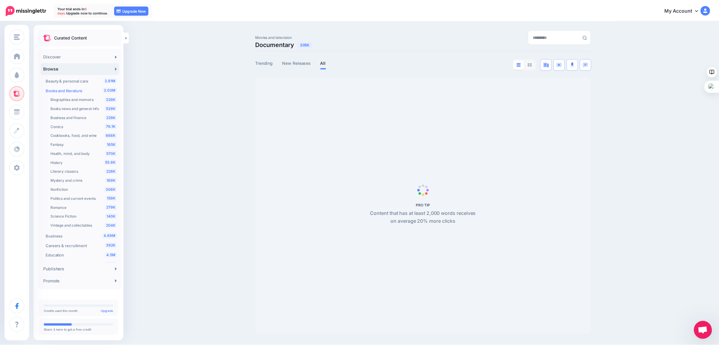
scroll to position [11, 0]
click at [74, 97] on span "Biographies and memoirs" at bounding box center [72, 98] width 43 height 5
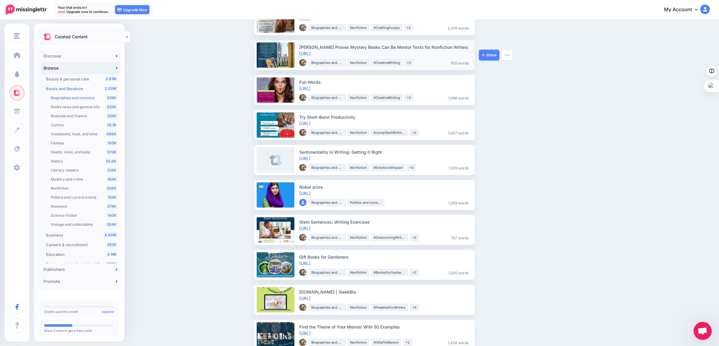
scroll to position [604, 0]
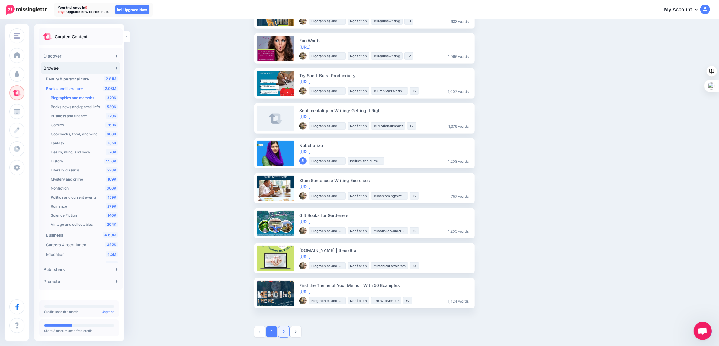
click at [284, 330] on link "2" at bounding box center [283, 332] width 11 height 11
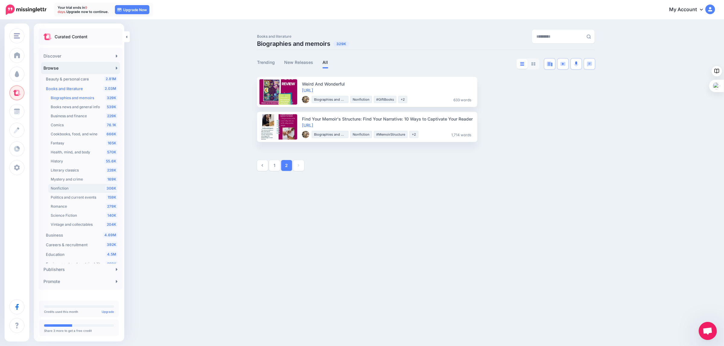
scroll to position [49, 0]
click at [85, 187] on span "Vintage and collectables" at bounding box center [72, 187] width 42 height 5
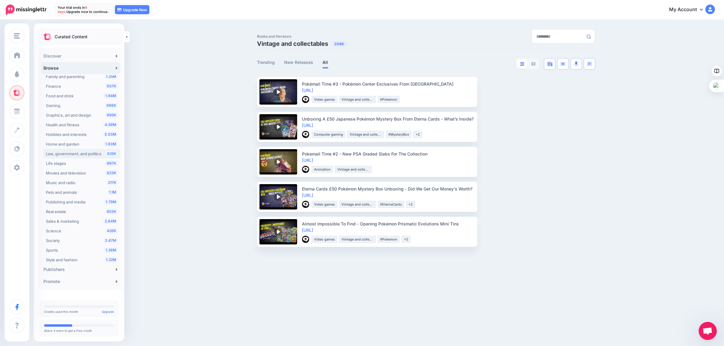
scroll to position [226, 0]
click at [62, 190] on div "1.79M Publishing and media" at bounding box center [82, 193] width 72 height 7
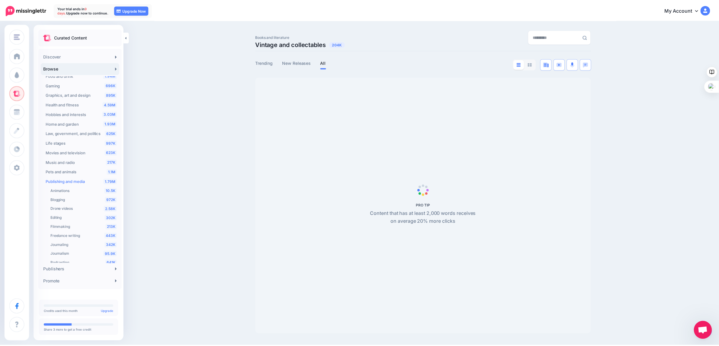
scroll to position [105, 0]
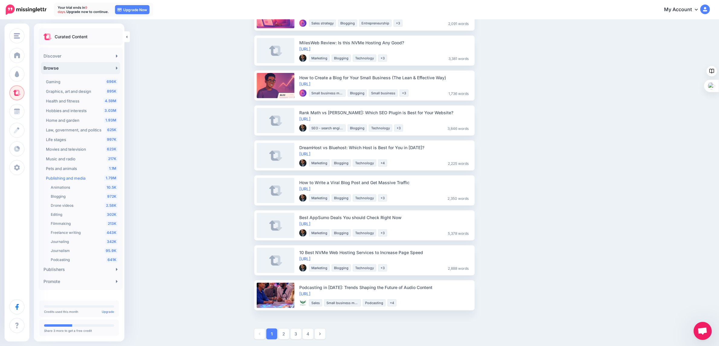
scroll to position [604, 0]
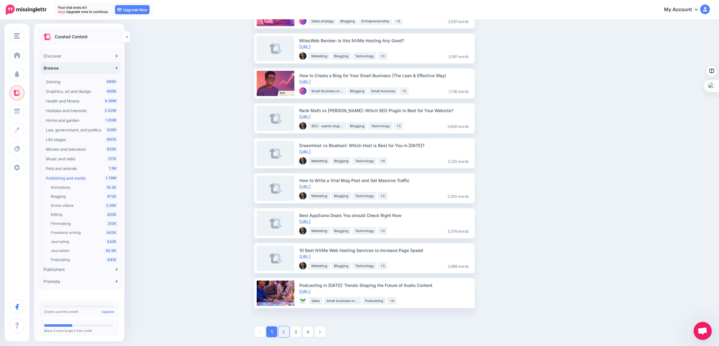
click at [285, 332] on link "2" at bounding box center [283, 332] width 11 height 11
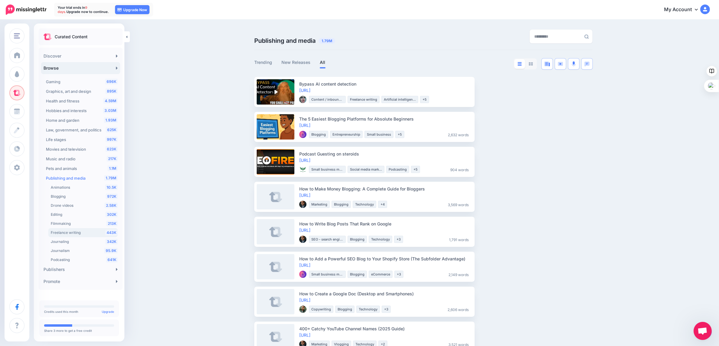
click at [69, 231] on span "Freelance writing" at bounding box center [66, 233] width 30 height 5
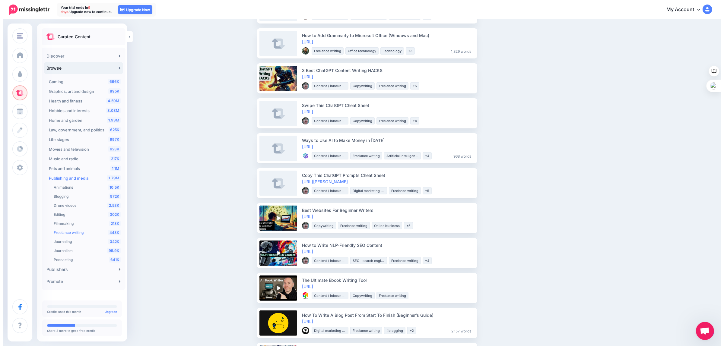
scroll to position [264, 0]
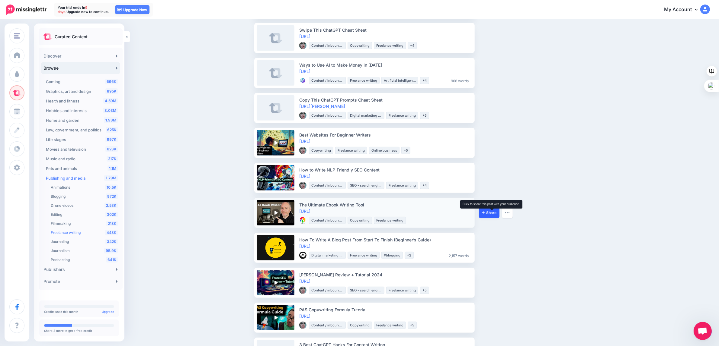
click at [492, 212] on span "Share" at bounding box center [489, 213] width 14 height 4
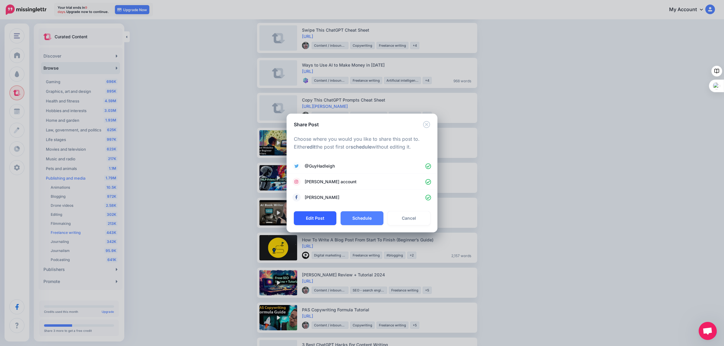
click at [313, 218] on button "Edit Post" at bounding box center [315, 219] width 43 height 14
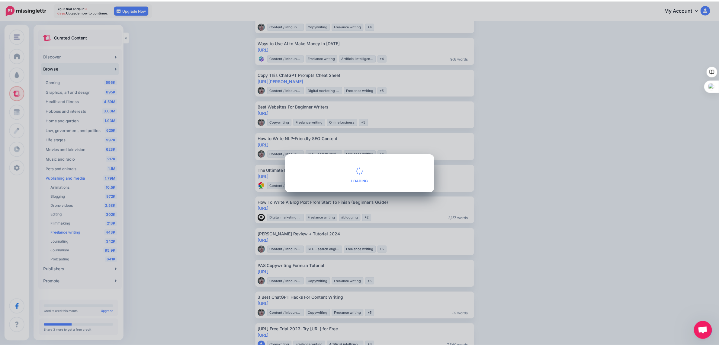
scroll to position [247, 0]
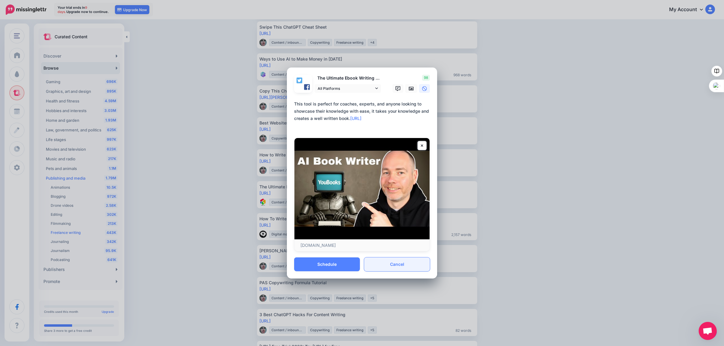
click at [401, 264] on link "Cancel" at bounding box center [397, 265] width 66 height 14
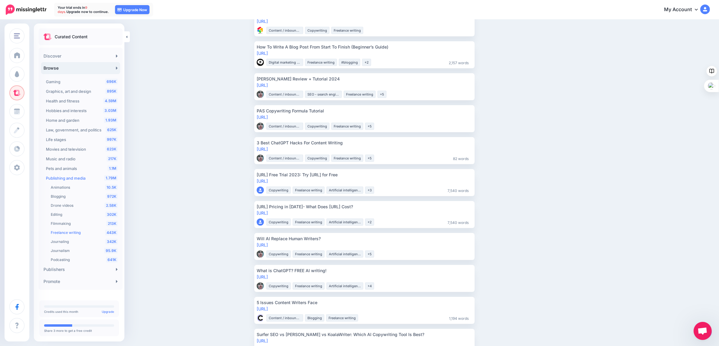
scroll to position [436, 0]
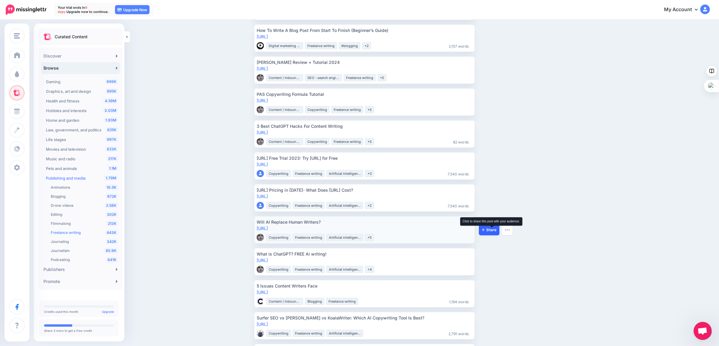
click at [487, 228] on span "Share" at bounding box center [489, 230] width 14 height 4
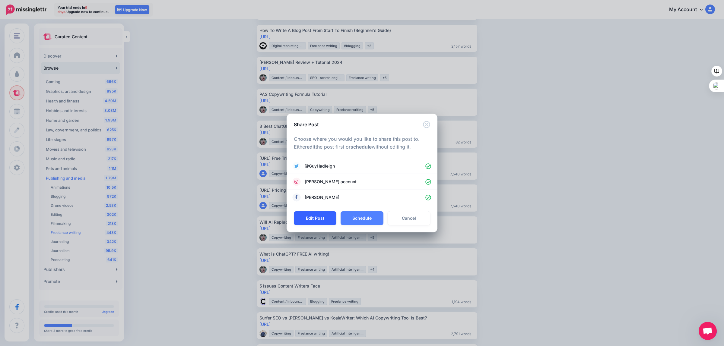
click at [315, 216] on button "Edit Post" at bounding box center [315, 219] width 43 height 14
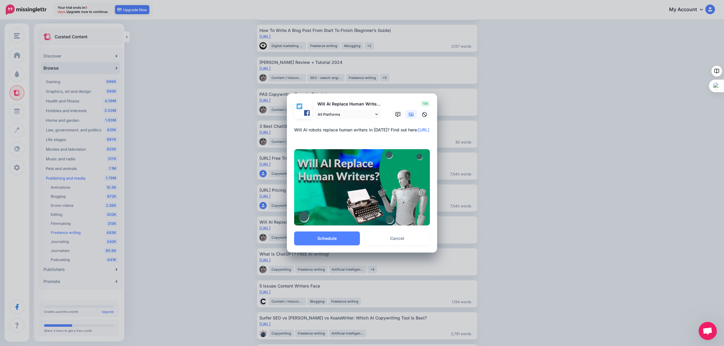
click at [384, 130] on textarea "**********" at bounding box center [363, 133] width 139 height 14
type textarea "**********"
click at [326, 236] on button "Schedule" at bounding box center [327, 239] width 66 height 14
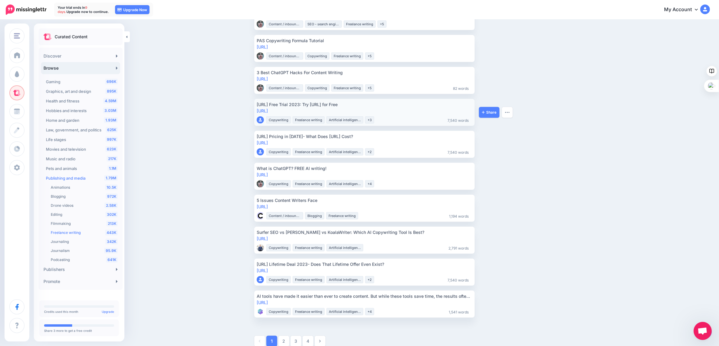
scroll to position [499, 0]
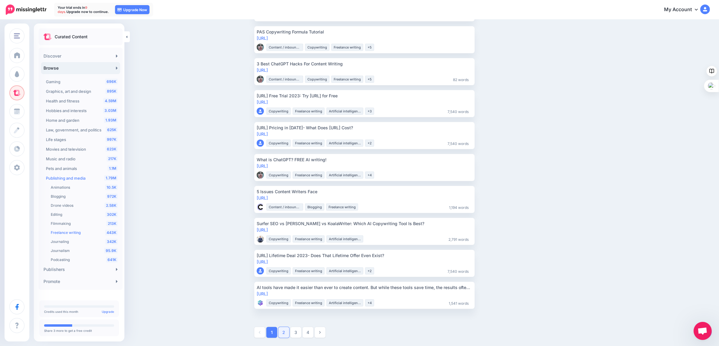
click at [287, 334] on link "2" at bounding box center [283, 332] width 11 height 11
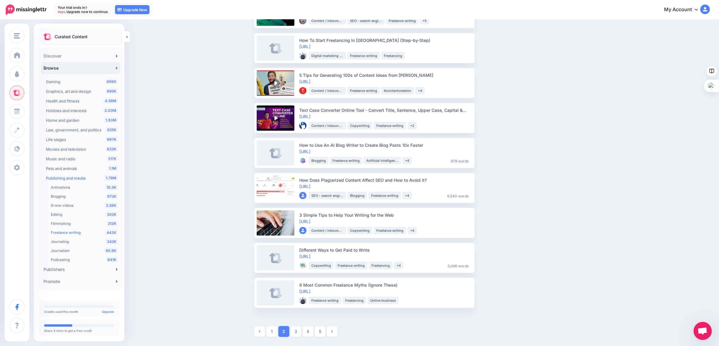
scroll to position [613, 0]
click at [300, 332] on link "3" at bounding box center [295, 332] width 11 height 11
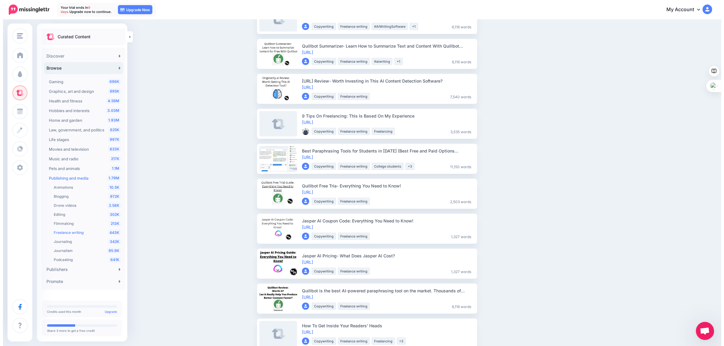
scroll to position [604, 0]
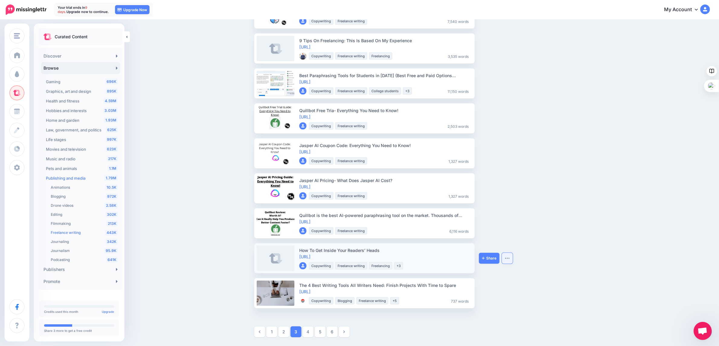
click at [508, 257] on button "button" at bounding box center [507, 258] width 11 height 11
click at [479, 175] on link "Preview Post" at bounding box center [486, 177] width 46 height 12
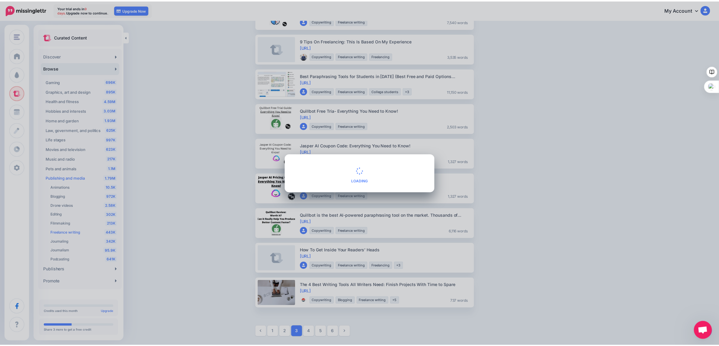
scroll to position [531, 0]
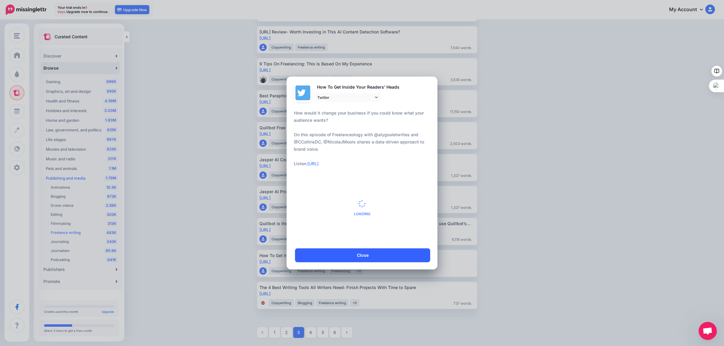
click at [364, 257] on link "Close" at bounding box center [362, 256] width 135 height 14
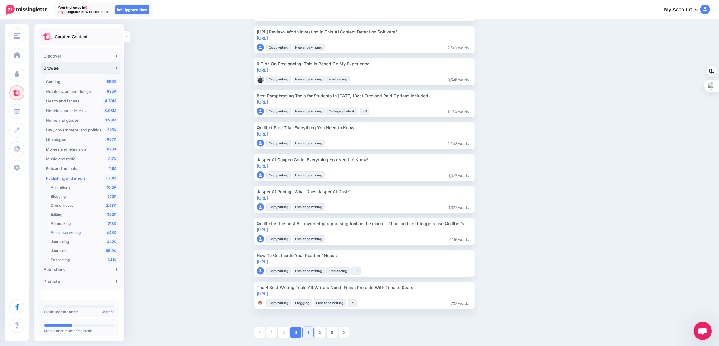
click at [311, 331] on link "4" at bounding box center [307, 332] width 11 height 11
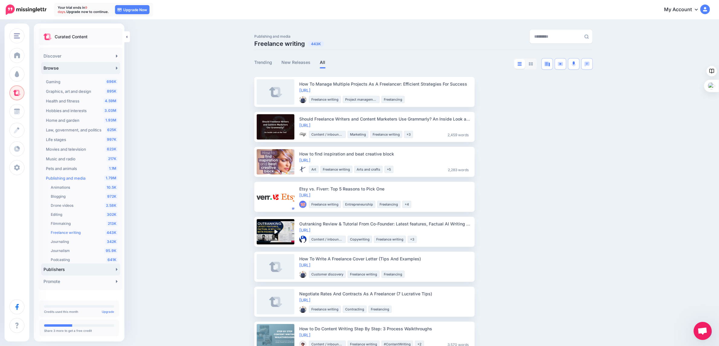
click at [80, 271] on link "Publishers" at bounding box center [80, 270] width 79 height 12
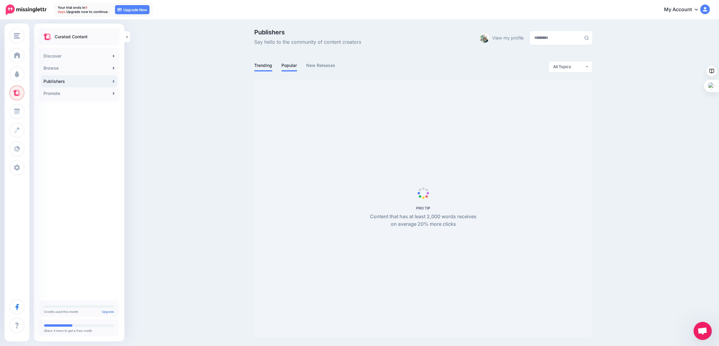
click at [286, 66] on link "Popular" at bounding box center [289, 65] width 16 height 7
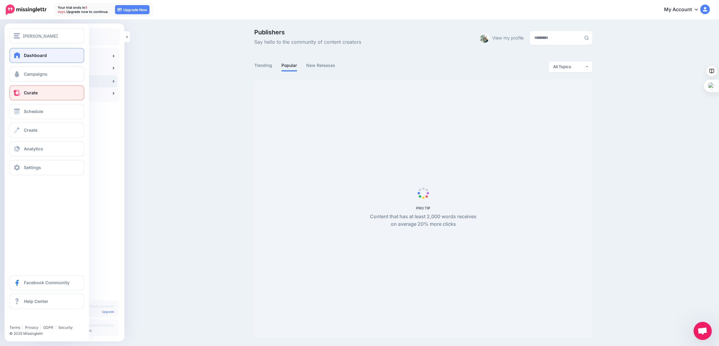
click at [32, 54] on span "Dashboard" at bounding box center [35, 55] width 23 height 5
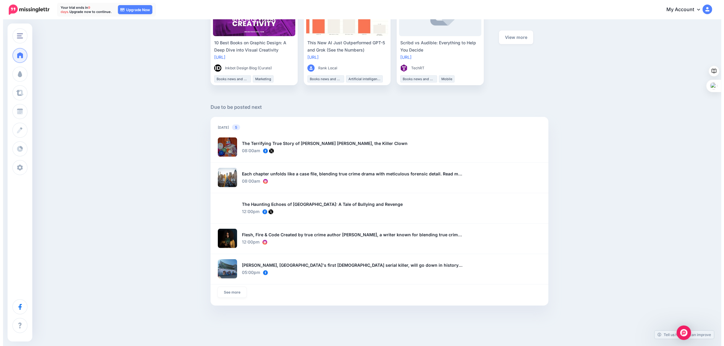
scroll to position [343, 0]
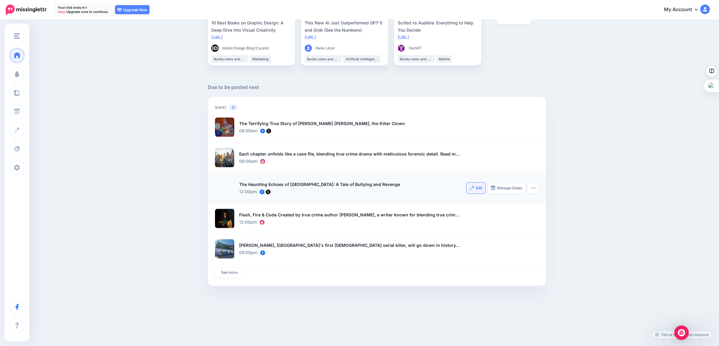
click at [481, 189] on span "Edit" at bounding box center [479, 189] width 6 height 4
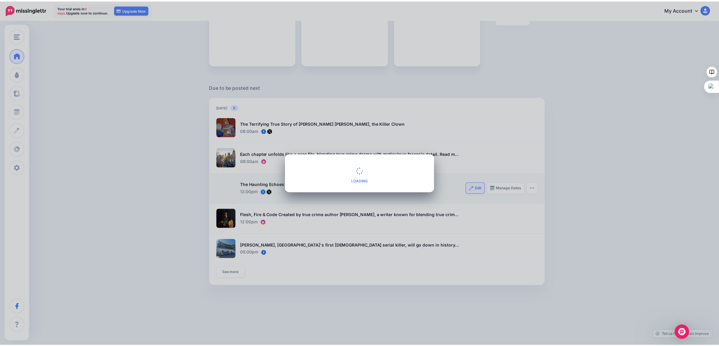
scroll to position [296, 0]
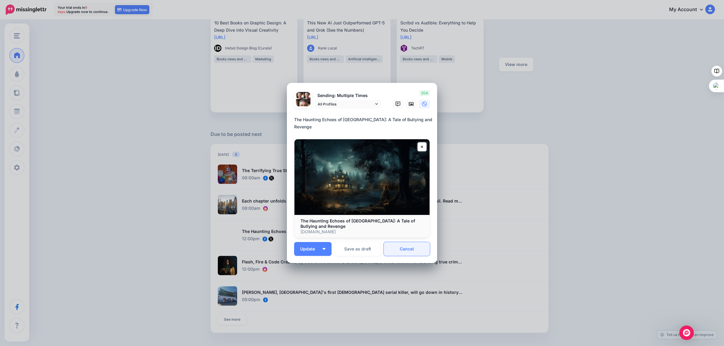
click at [403, 249] on link "Cancel" at bounding box center [407, 249] width 46 height 14
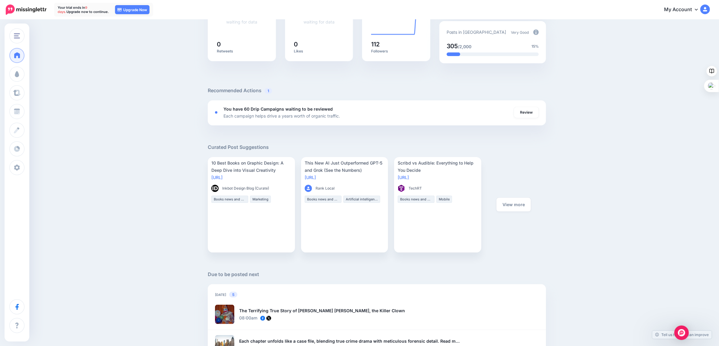
scroll to position [154, 0]
